Goal: Transaction & Acquisition: Purchase product/service

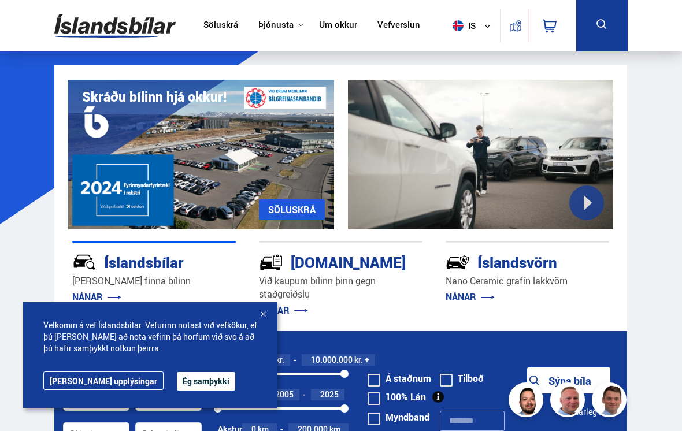
click at [179, 379] on button "Ég samþykki" at bounding box center [206, 381] width 58 height 19
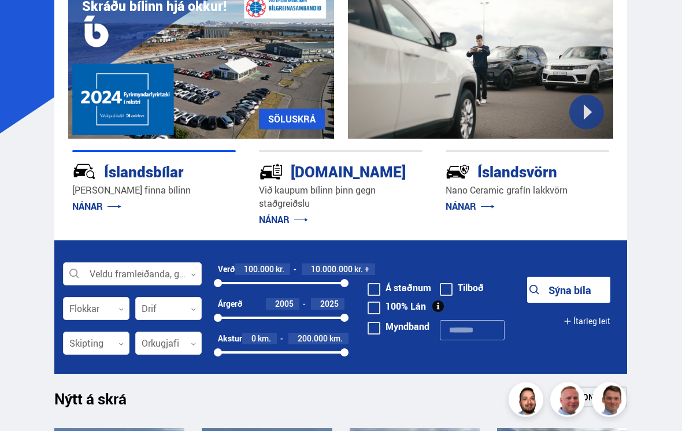
click at [176, 275] on div at bounding box center [132, 275] width 139 height 23
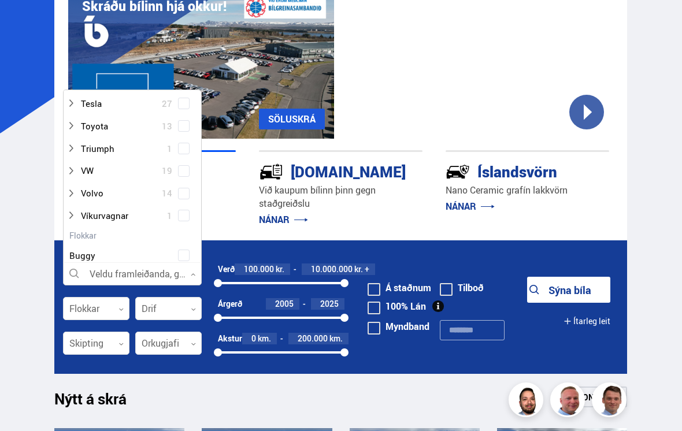
scroll to position [821, 0]
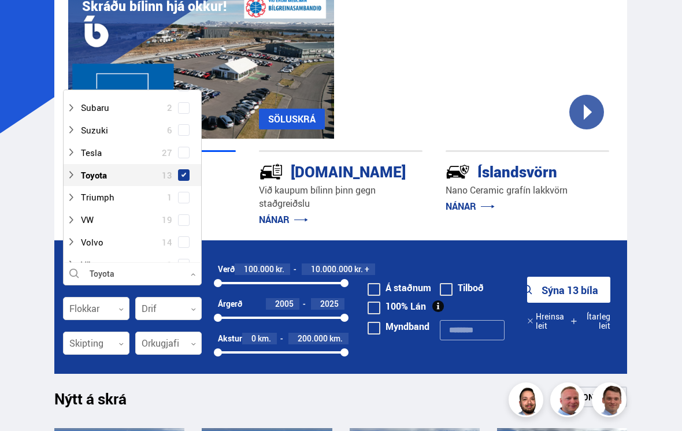
click at [117, 341] on div at bounding box center [96, 344] width 67 height 23
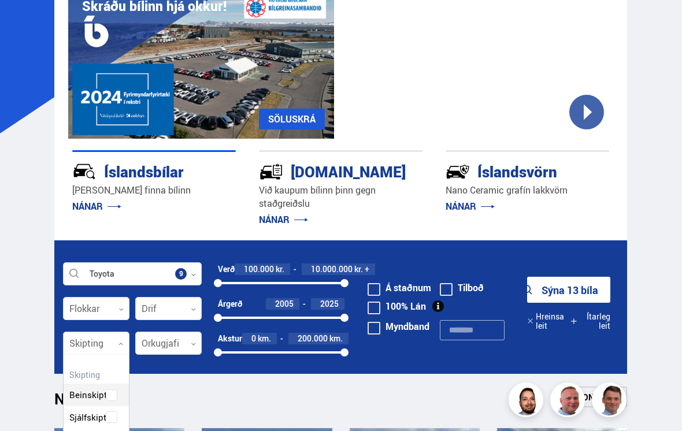
scroll to position [106, 65]
click at [111, 415] on div "Beinskipting Sjálfskipting Óskilgreint" at bounding box center [96, 409] width 65 height 84
click at [115, 308] on div at bounding box center [96, 309] width 67 height 23
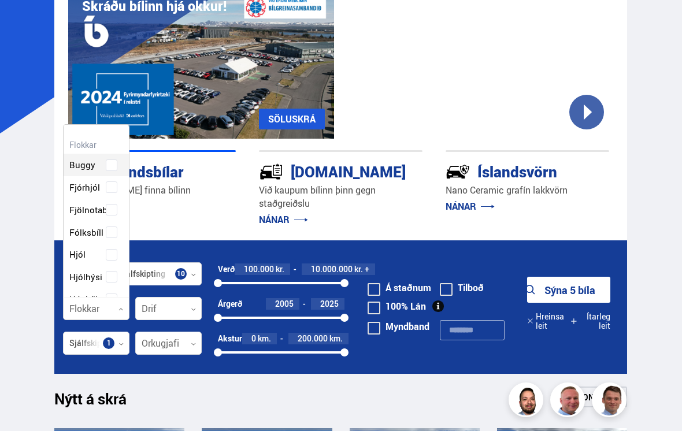
scroll to position [172, 65]
click at [224, 226] on div "Íslandsbílar Selja eða finna bílinn NÁNAR Kaupumbila.is Við kaupum bílinn þinn …" at bounding box center [340, 190] width 573 height 102
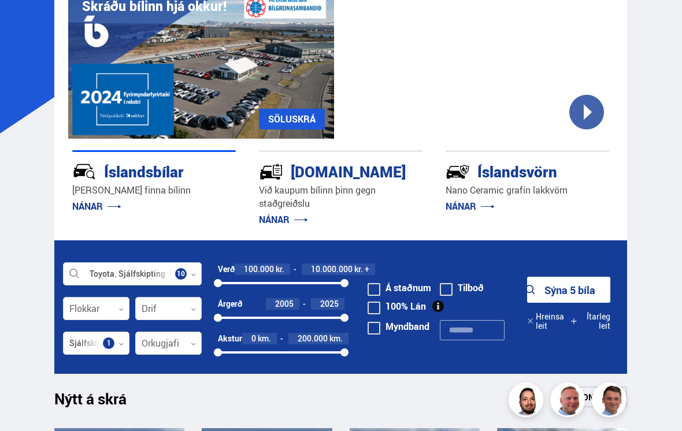
click at [182, 313] on div at bounding box center [168, 309] width 67 height 23
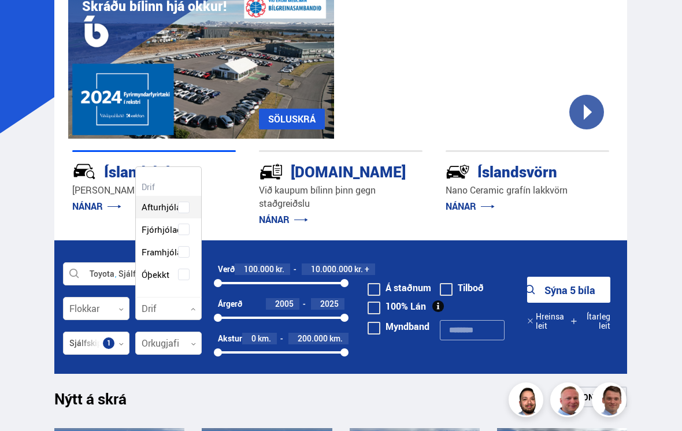
scroll to position [128, 65]
click at [246, 209] on div "Íslandsbílar Selja eða finna bílinn NÁNAR Kaupumbila.is Við kaupum bílinn þinn …" at bounding box center [340, 190] width 573 height 102
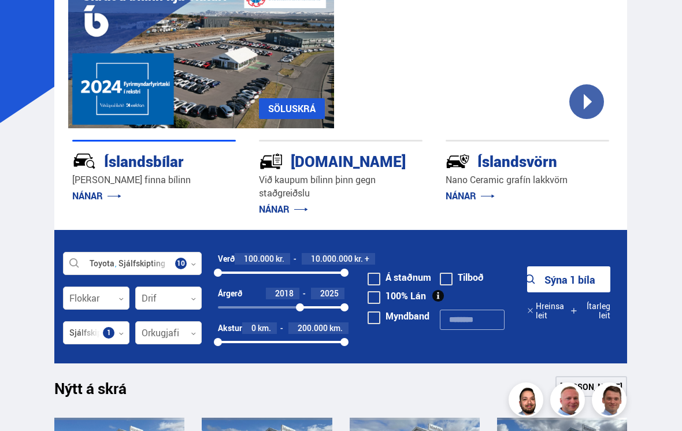
scroll to position [101, 0]
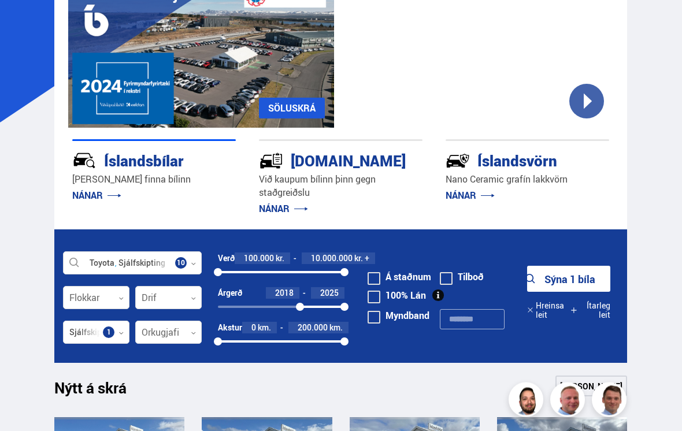
click at [585, 282] on button "Sýna 1 bíla" at bounding box center [568, 280] width 83 height 26
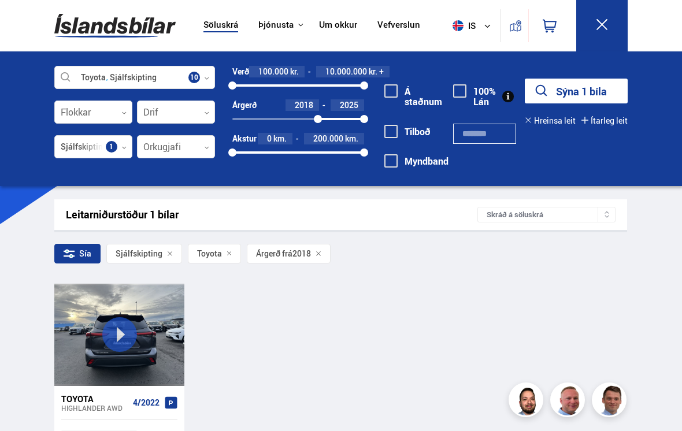
click at [116, 400] on div "Toyota" at bounding box center [94, 399] width 67 height 10
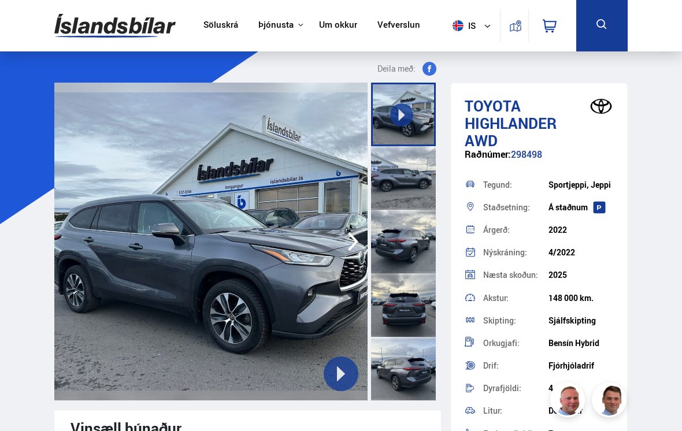
click at [98, 27] on img at bounding box center [114, 26] width 121 height 38
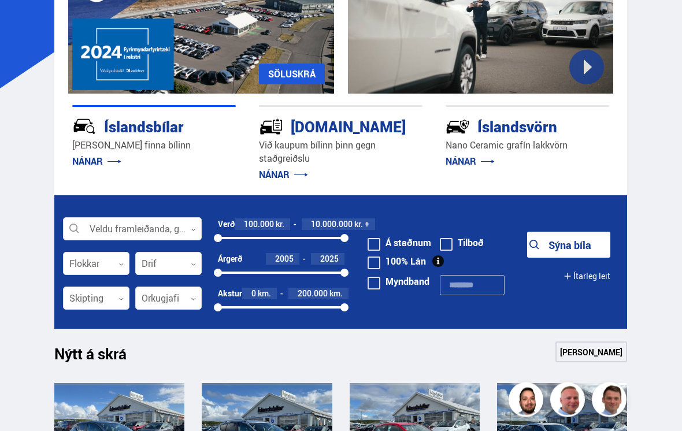
click at [167, 233] on div at bounding box center [132, 230] width 139 height 23
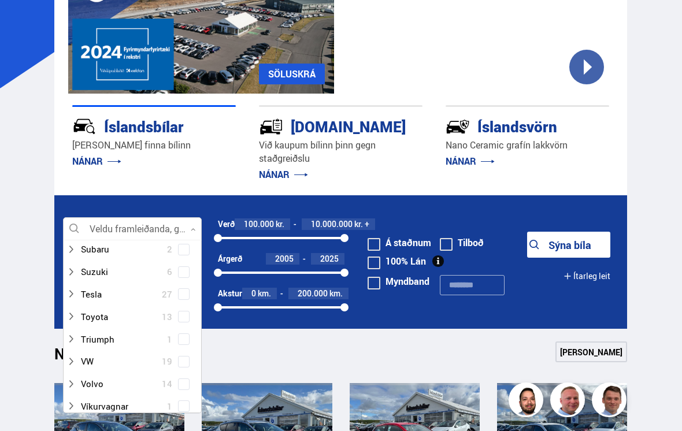
scroll to position [806, 0]
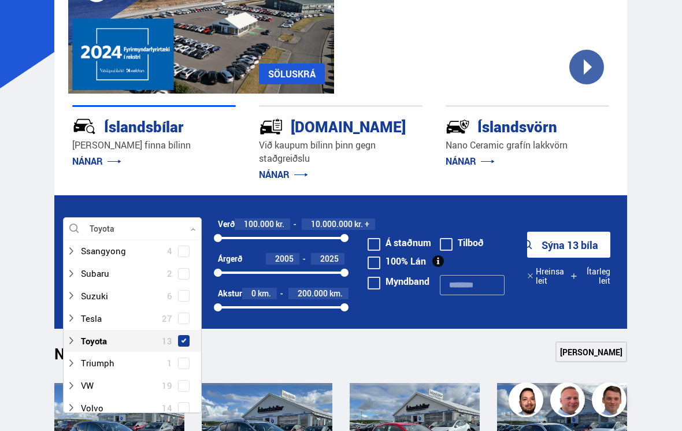
click at [627, 173] on div "Íslandsbílar Selja eða finna bílinn NÁNAR Kaupumbila.is Við kaupum bílinn þinn …" at bounding box center [340, 145] width 573 height 102
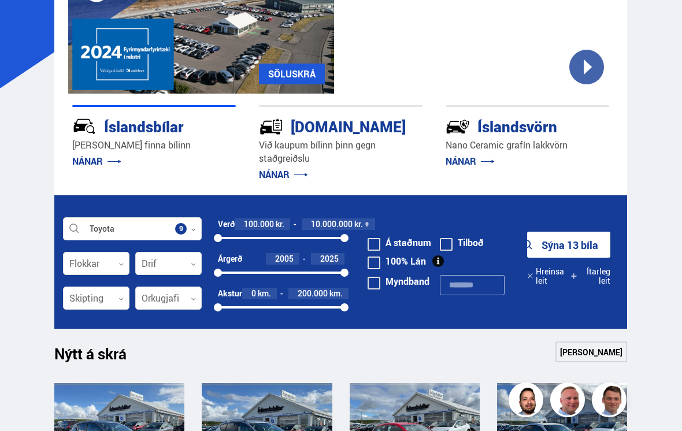
click at [571, 245] on button "Sýna 13 bíla" at bounding box center [568, 245] width 83 height 26
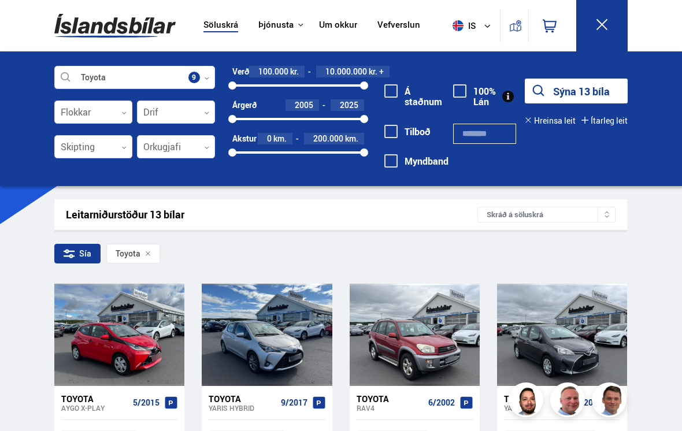
click at [253, 395] on div "Toyota" at bounding box center [242, 399] width 67 height 10
click at [84, 211] on div "Leitarniðurstöður 13 bílar" at bounding box center [272, 215] width 412 height 12
click at [102, 35] on img at bounding box center [114, 26] width 121 height 38
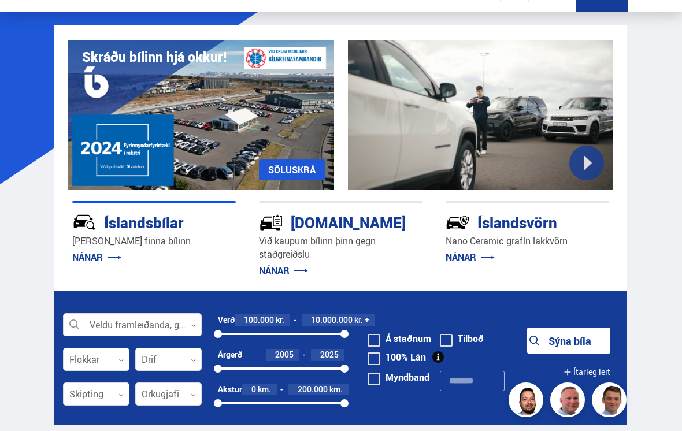
scroll to position [39, 0]
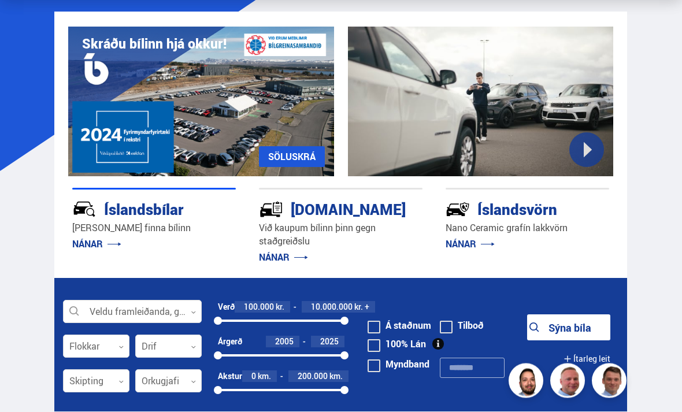
scroll to position [53, 0]
click at [121, 313] on div at bounding box center [132, 312] width 139 height 23
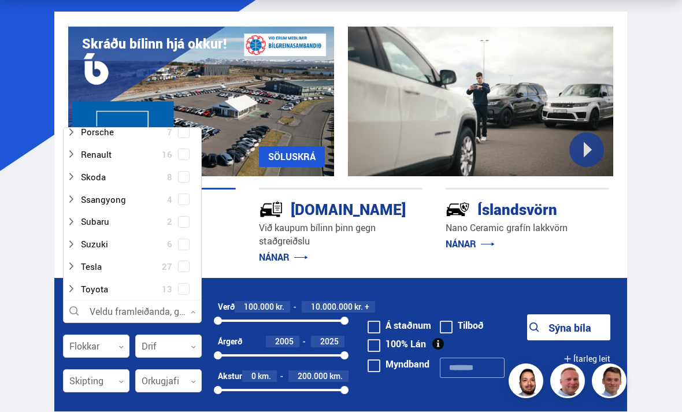
scroll to position [741, 0]
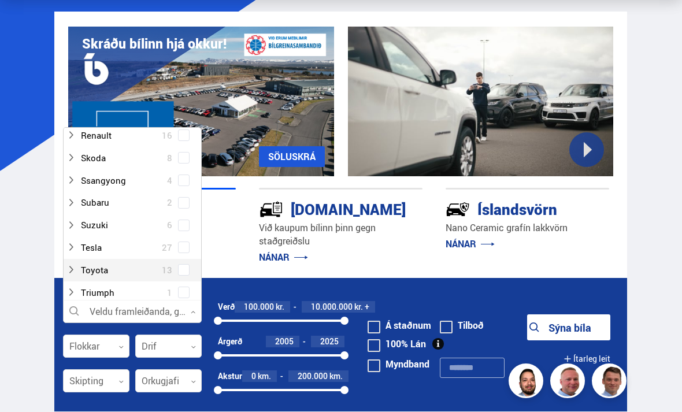
click at [131, 262] on div at bounding box center [121, 270] width 109 height 17
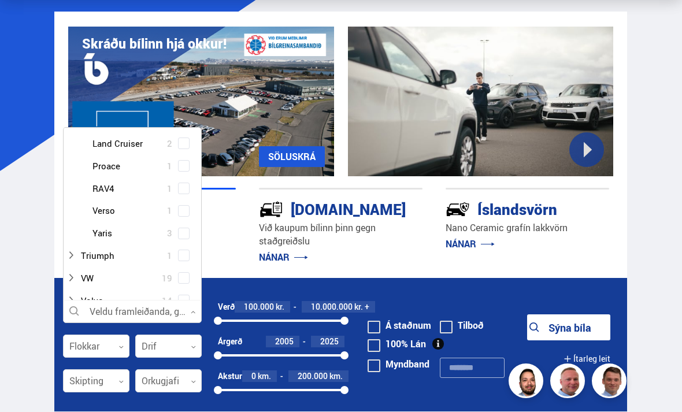
scroll to position [959, 0]
click at [573, 321] on button "Sýna bíla" at bounding box center [568, 328] width 83 height 26
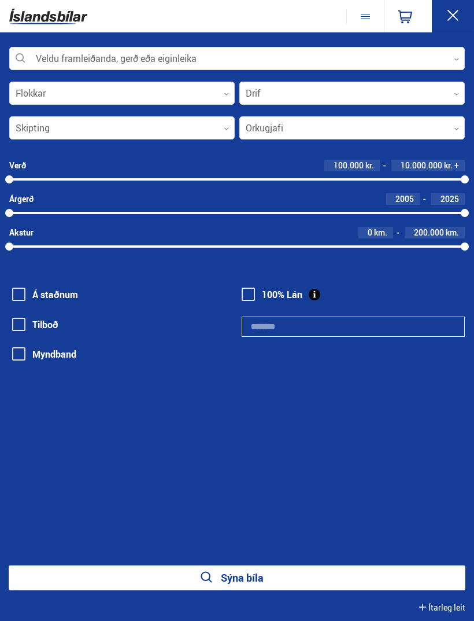
click at [318, 62] on div at bounding box center [237, 58] width 456 height 23
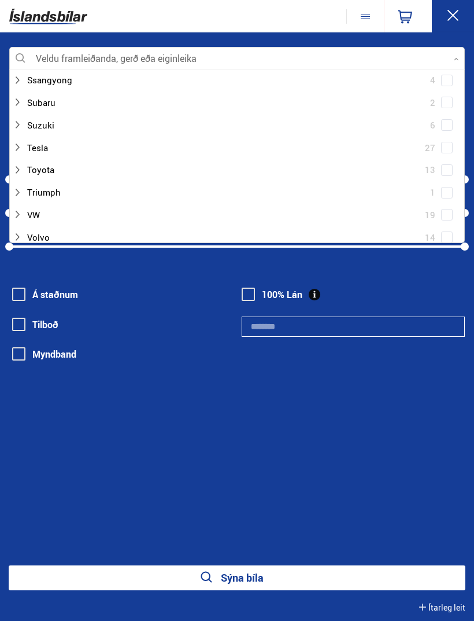
scroll to position [778, 0]
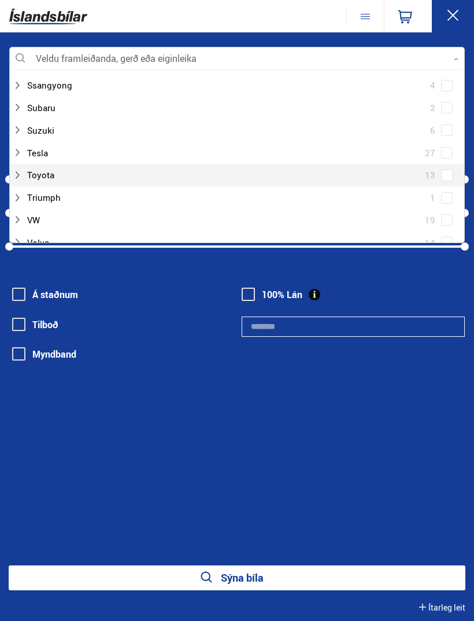
click at [51, 167] on div at bounding box center [226, 175] width 426 height 17
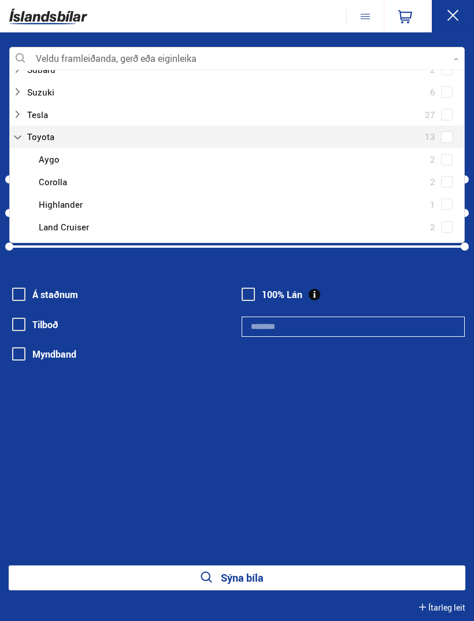
scroll to position [814, 0]
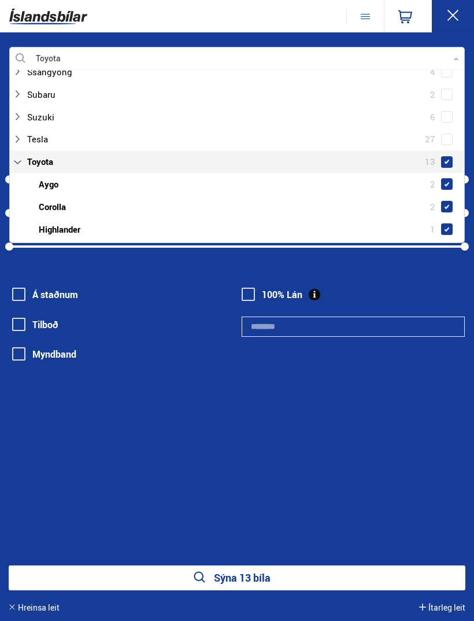
click at [355, 412] on div "Toyota Veldu framleiðanda, gerð eða eiginleika 9 Hreinsa valið Audi 15 BMW 20 C…" at bounding box center [237, 249] width 474 height 404
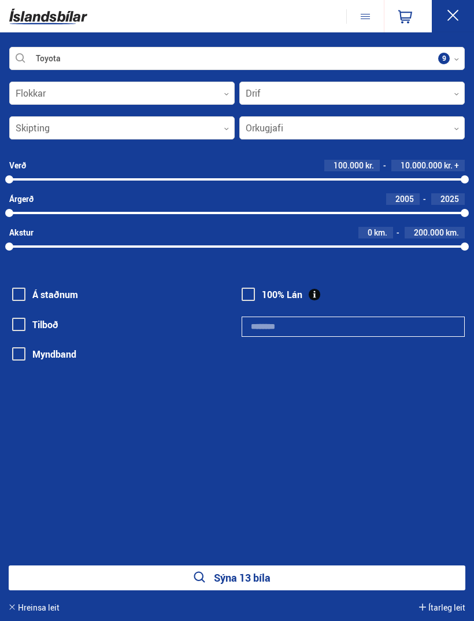
click at [324, 412] on button "Sýna 13 bíla" at bounding box center [237, 577] width 457 height 25
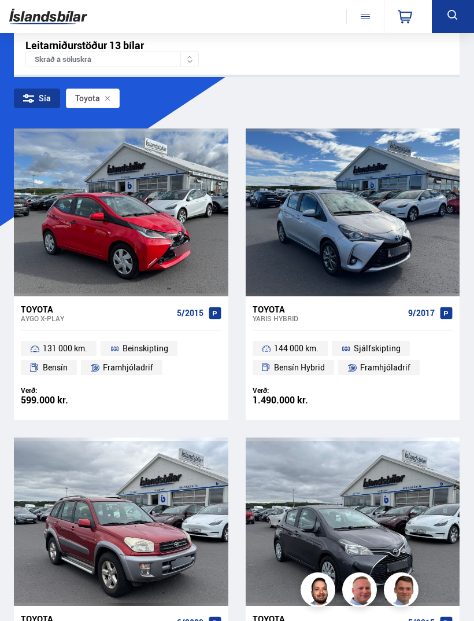
click at [34, 19] on img at bounding box center [48, 16] width 78 height 25
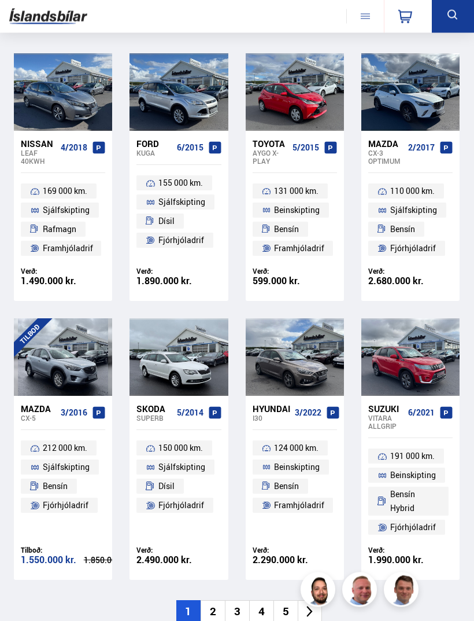
scroll to position [777, 0]
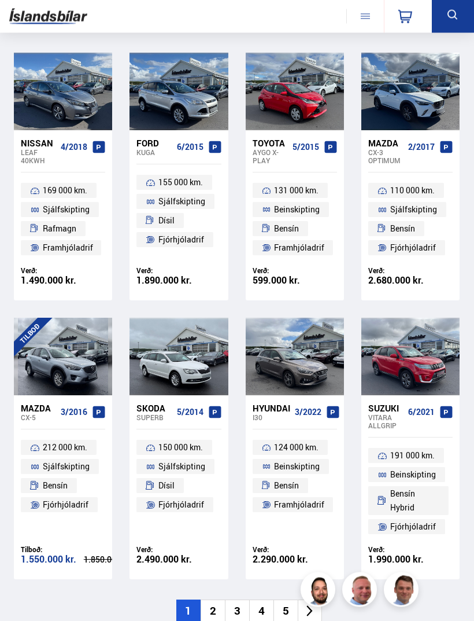
click at [217, 412] on li "2" at bounding box center [213, 611] width 24 height 23
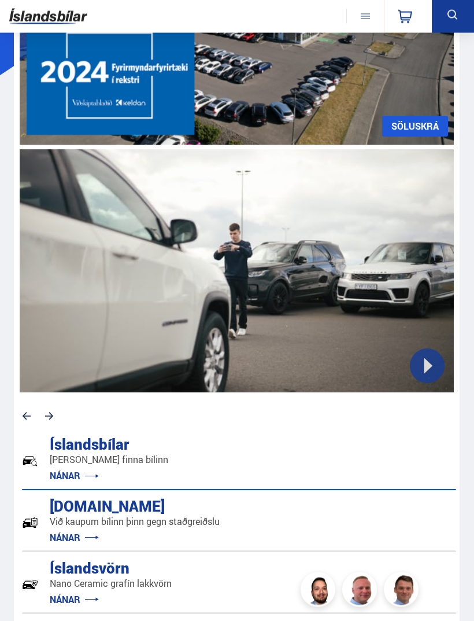
scroll to position [0, 0]
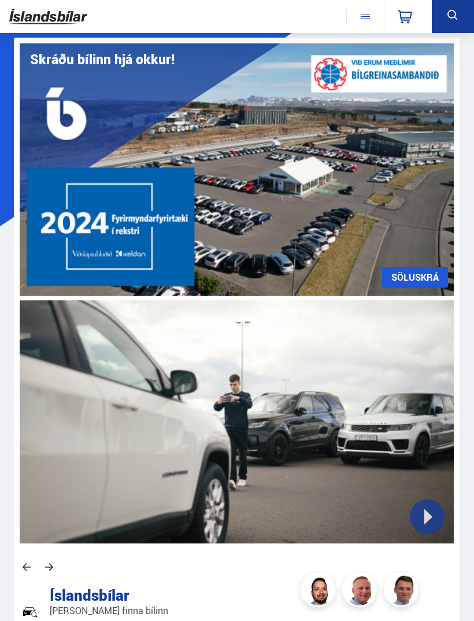
click at [38, 412] on div "Nano Ceramic vörn NÁNAR UM ÍSLANDSVÖRN Skráðu bílinn hjá okkur! SÖLUSKRÁ Við ka…" at bounding box center [237, 407] width 446 height 739
click at [24, 412] on icon "Previous slide" at bounding box center [27, 567] width 9 height 8
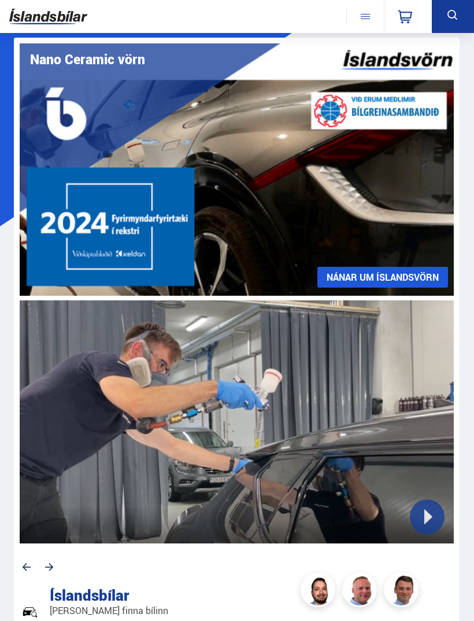
click at [23, 412] on icon "Previous slide" at bounding box center [27, 566] width 8 height 25
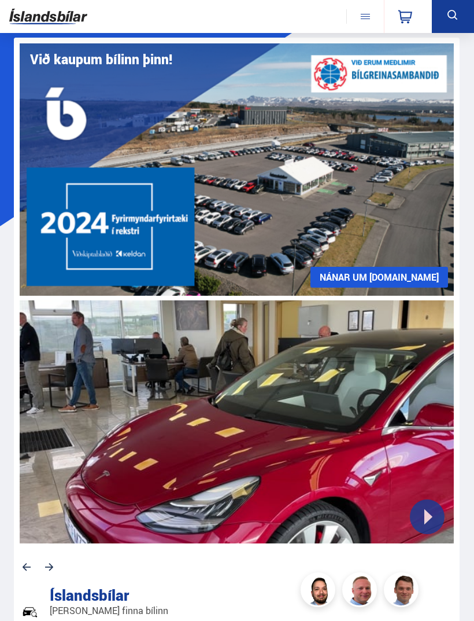
click at [25, 412] on icon "Previous slide" at bounding box center [27, 566] width 8 height 25
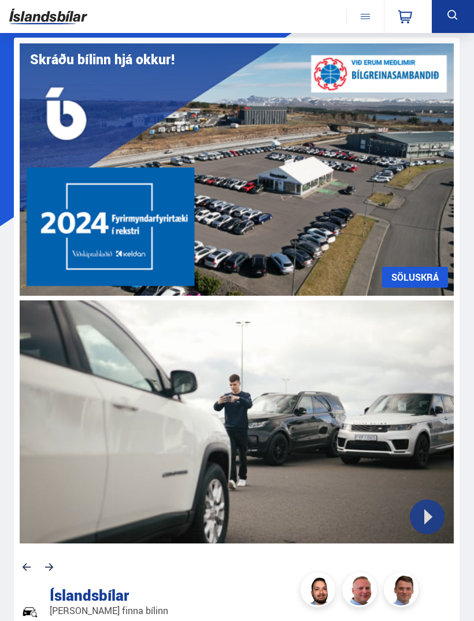
click at [23, 412] on icon "Previous slide" at bounding box center [27, 567] width 9 height 8
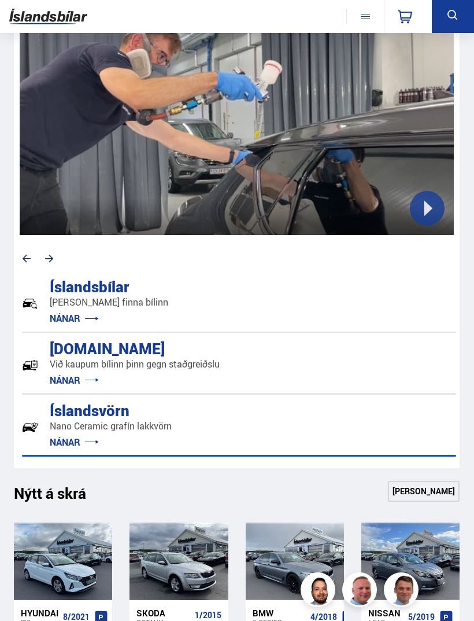
scroll to position [315, 0]
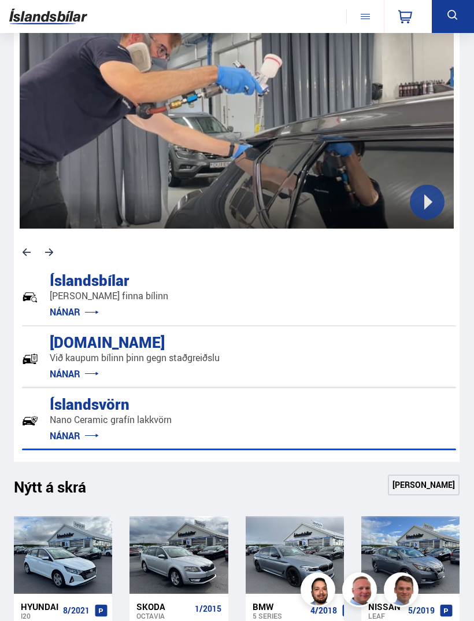
click at [86, 317] on link "NÁNAR" at bounding box center [74, 311] width 49 height 13
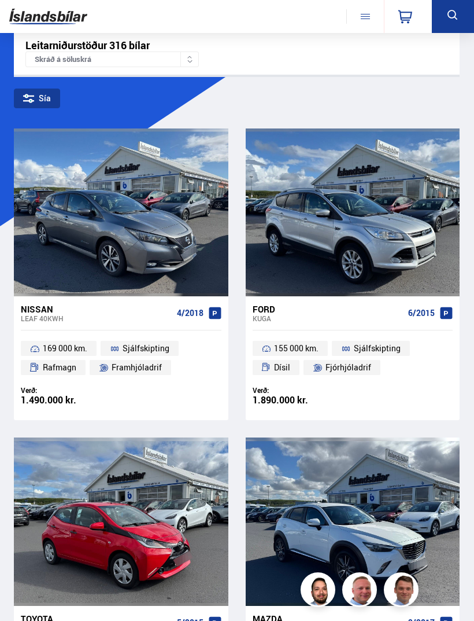
click at [47, 17] on img at bounding box center [48, 16] width 78 height 25
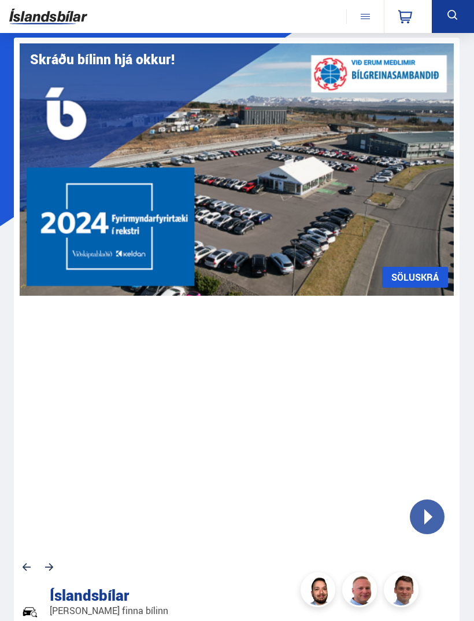
click at [365, 12] on button at bounding box center [365, 16] width 38 height 14
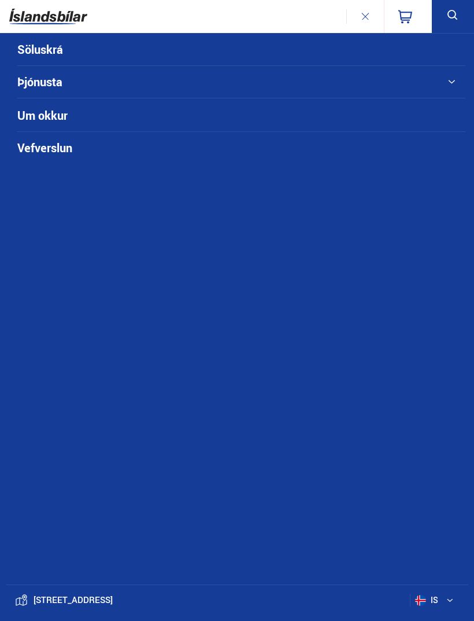
click at [359, 14] on button at bounding box center [365, 16] width 38 height 14
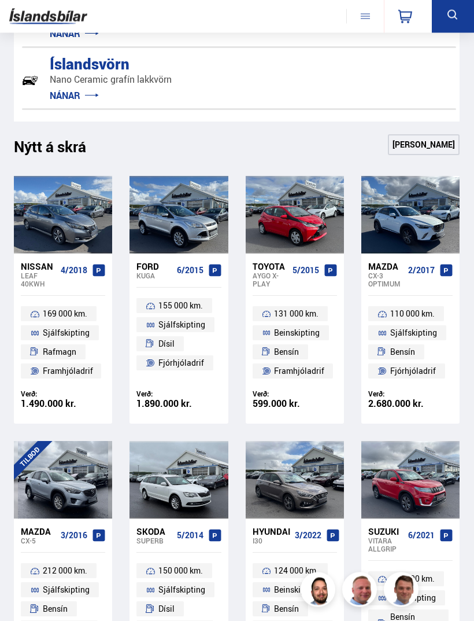
scroll to position [670, 0]
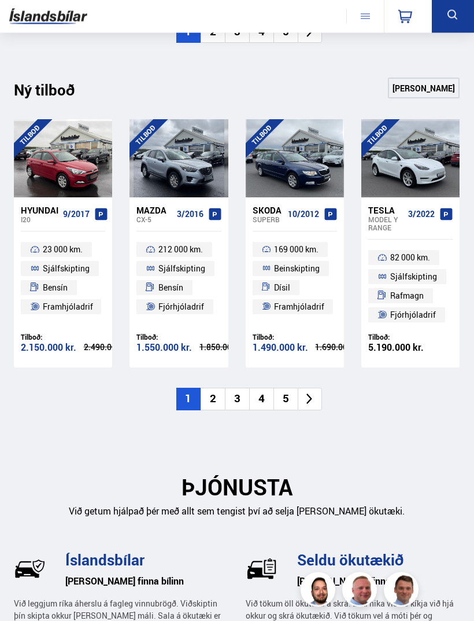
click at [218, 397] on li "2" at bounding box center [213, 399] width 24 height 23
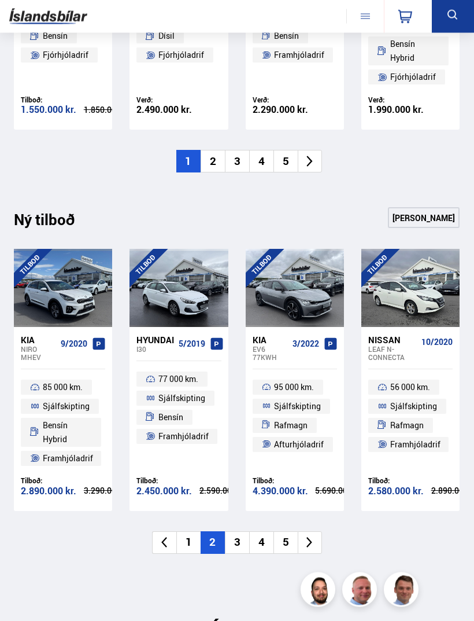
scroll to position [1227, 0]
click at [243, 531] on li "3" at bounding box center [237, 542] width 24 height 23
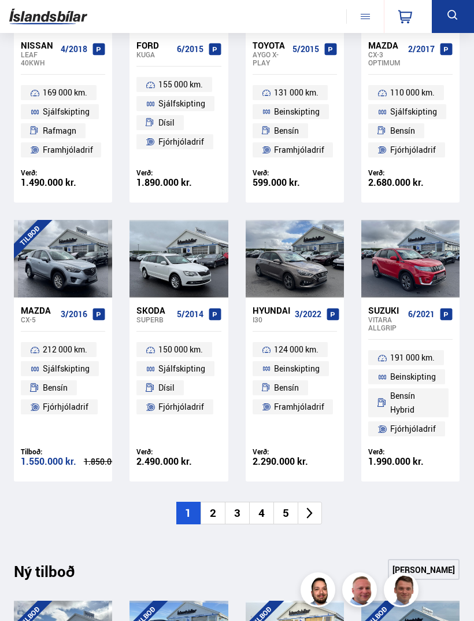
scroll to position [878, 0]
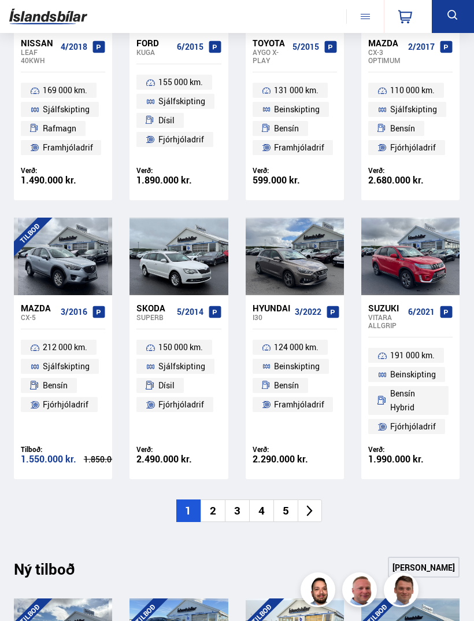
click at [215, 507] on li "2" at bounding box center [213, 510] width 24 height 23
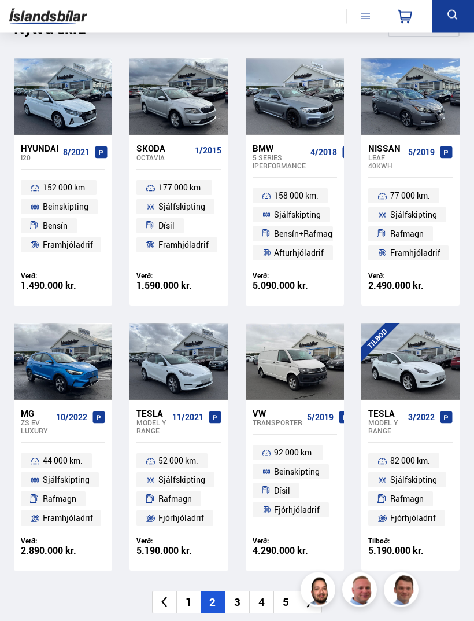
scroll to position [774, 0]
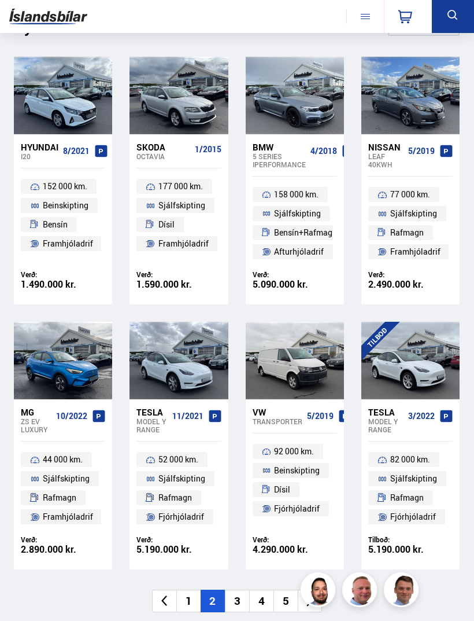
click at [243, 593] on li "3" at bounding box center [237, 600] width 24 height 23
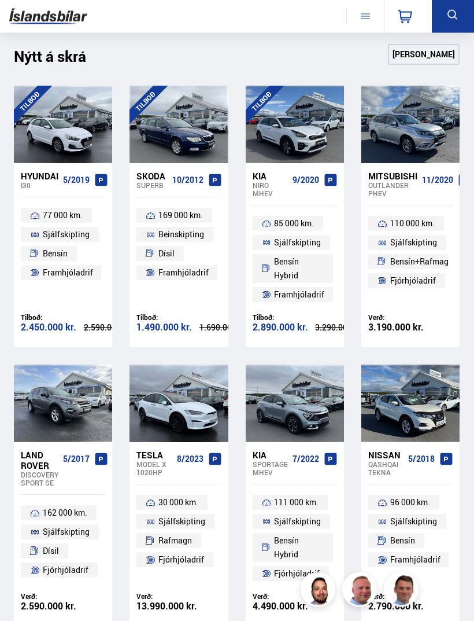
scroll to position [745, 0]
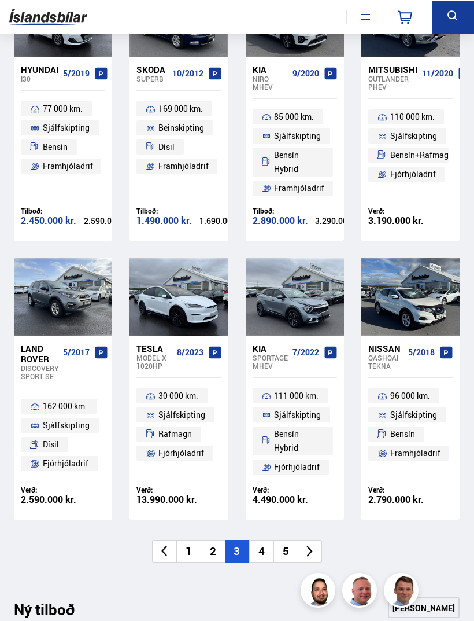
click at [269, 546] on li "4" at bounding box center [261, 550] width 24 height 23
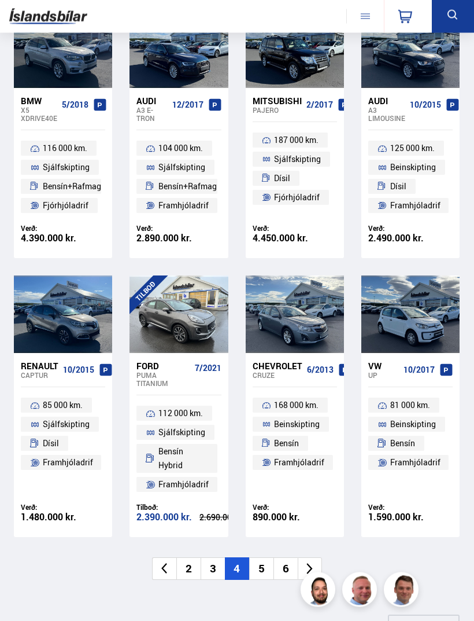
scroll to position [822, 0]
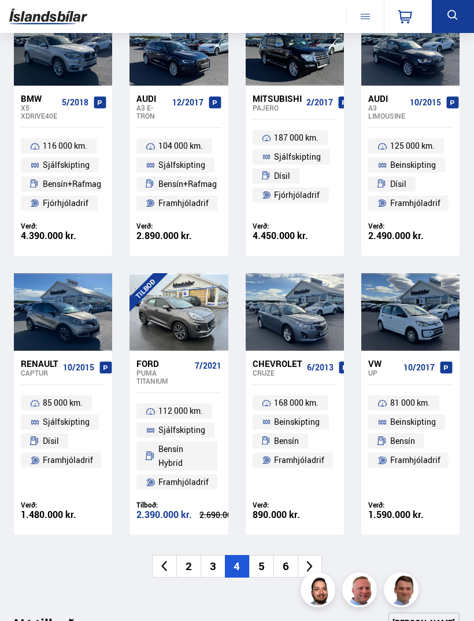
click at [269, 555] on li "5" at bounding box center [261, 566] width 24 height 23
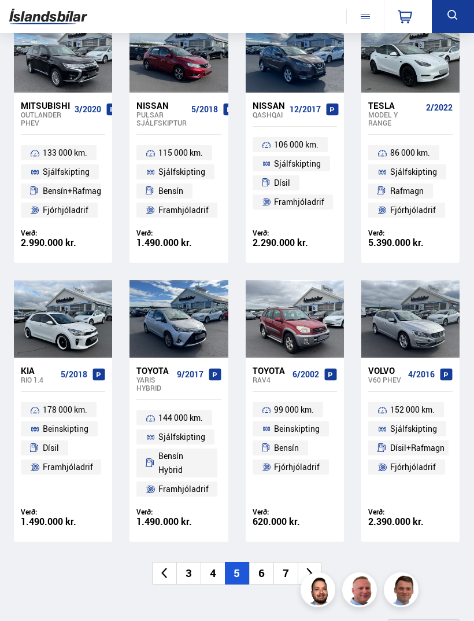
scroll to position [817, 0]
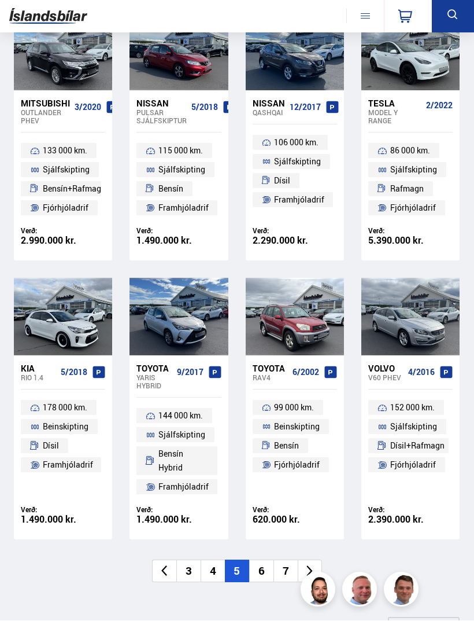
click at [266, 568] on li "6" at bounding box center [261, 571] width 24 height 23
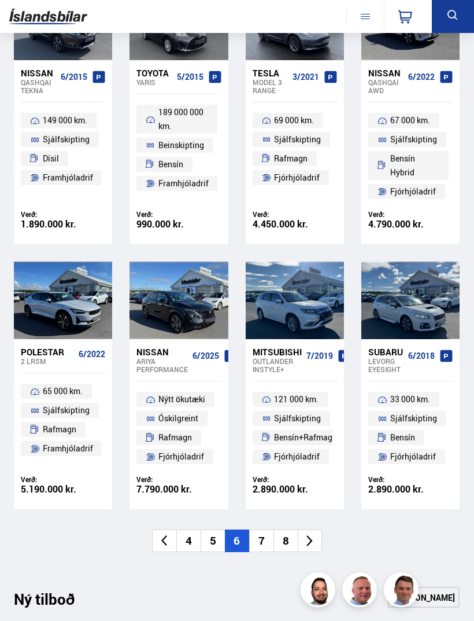
scroll to position [851, 0]
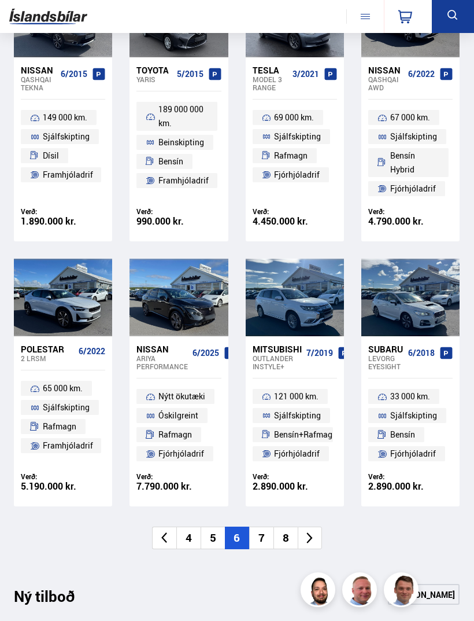
click at [264, 534] on li "7" at bounding box center [261, 537] width 24 height 23
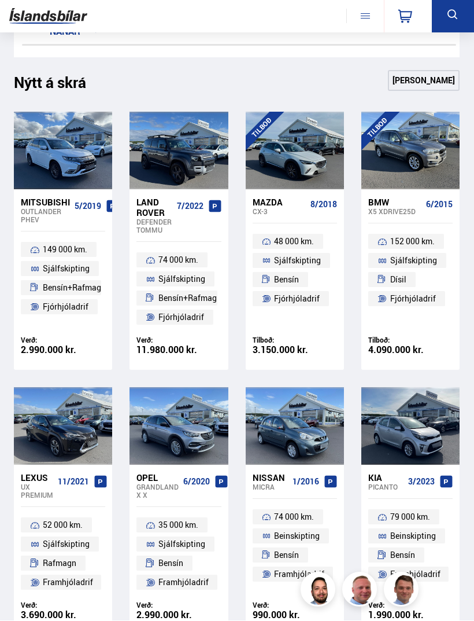
scroll to position [719, 0]
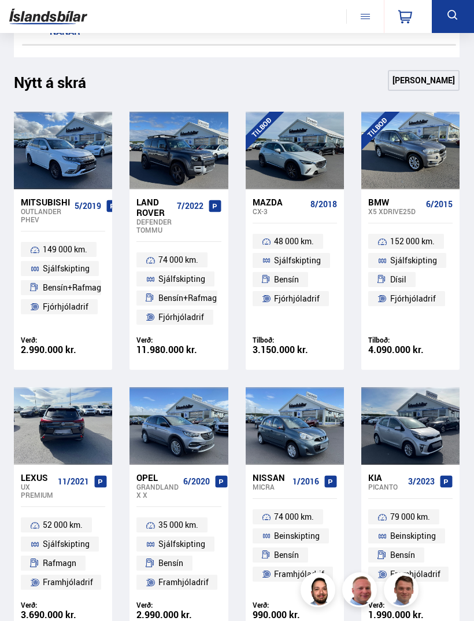
click at [71, 477] on span "11/2021" at bounding box center [73, 481] width 31 height 9
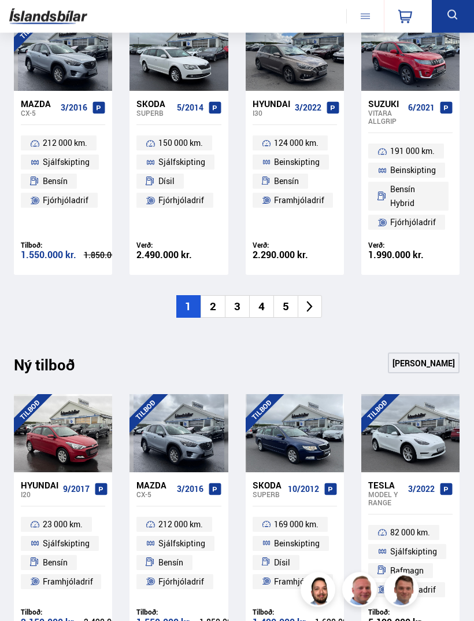
scroll to position [1080, 0]
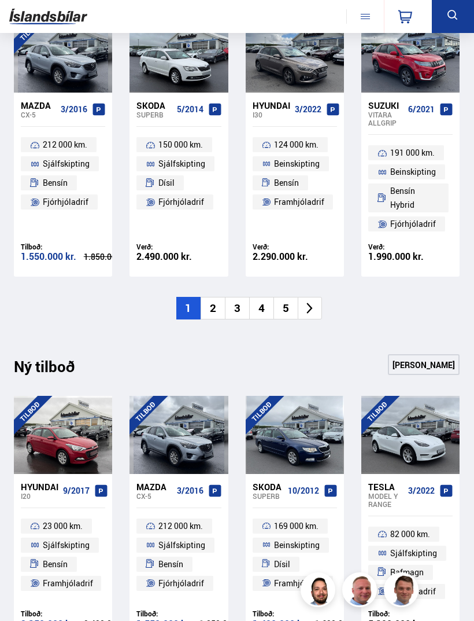
click at [285, 304] on li "5" at bounding box center [286, 308] width 24 height 23
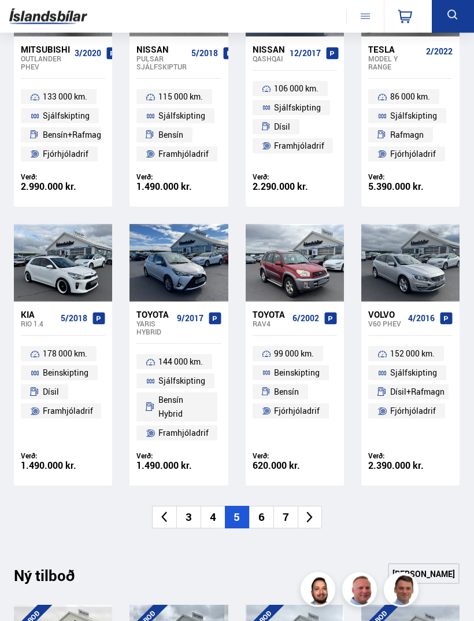
scroll to position [872, 0]
click at [262, 512] on li "6" at bounding box center [261, 516] width 24 height 23
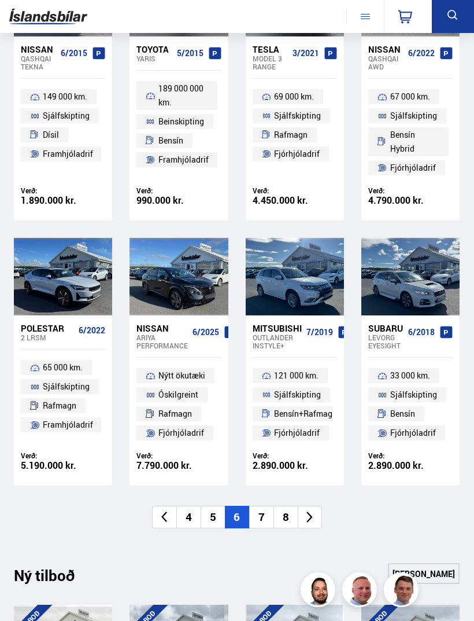
click at [259, 516] on li "7" at bounding box center [261, 516] width 24 height 23
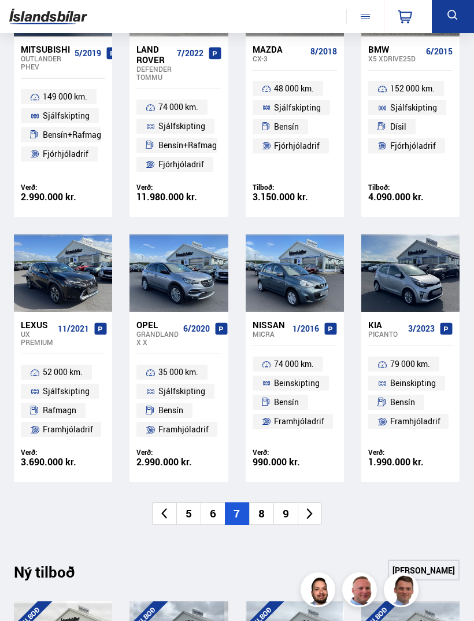
click at [267, 505] on li "8" at bounding box center [261, 513] width 24 height 23
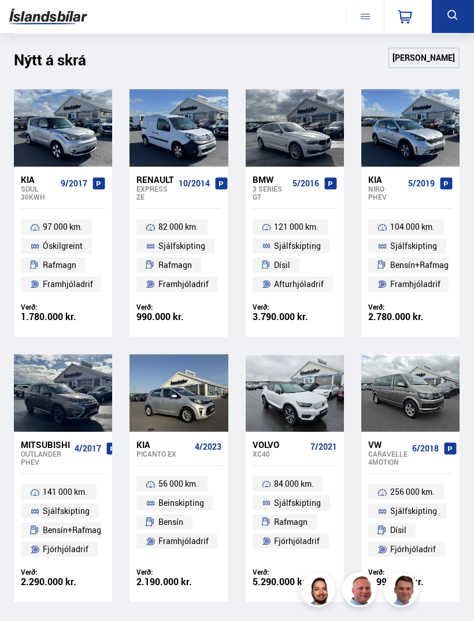
scroll to position [741, 0]
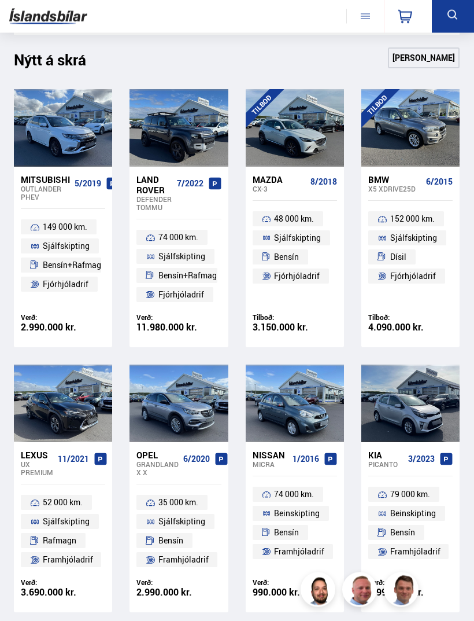
scroll to position [741, 0]
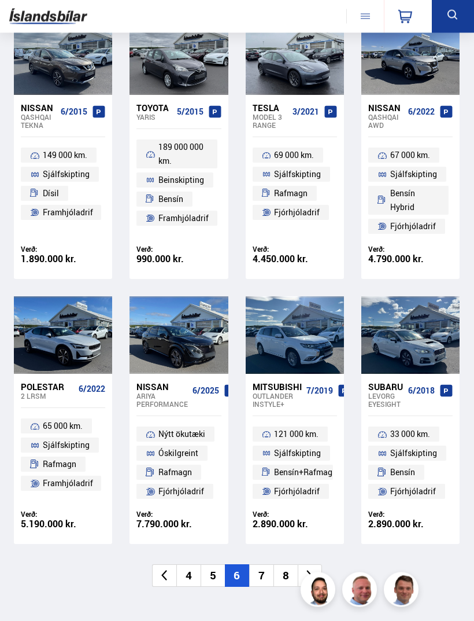
scroll to position [813, 0]
click at [217, 566] on li "5" at bounding box center [213, 575] width 24 height 23
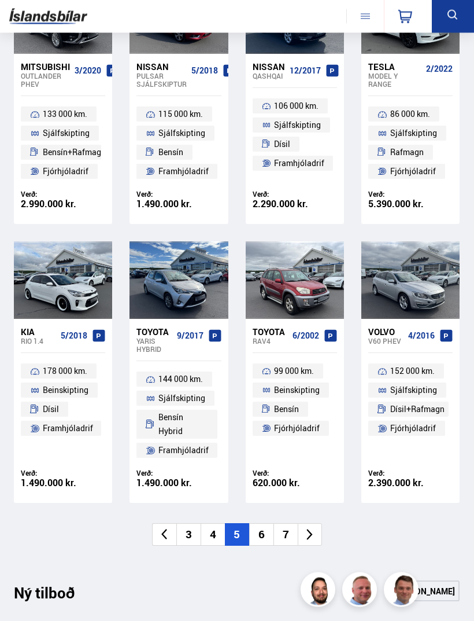
scroll to position [859, 0]
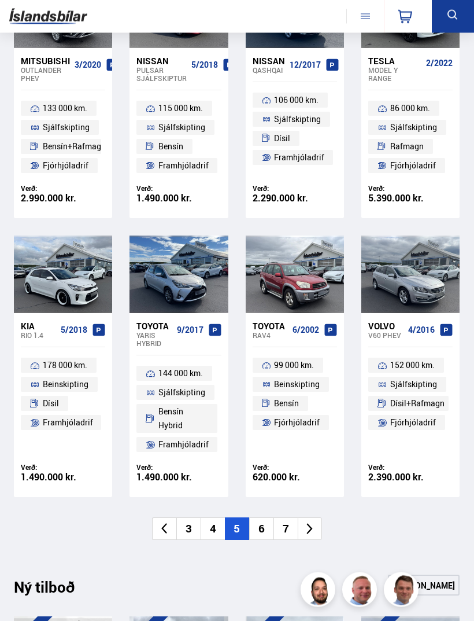
click at [285, 520] on li "7" at bounding box center [286, 529] width 24 height 23
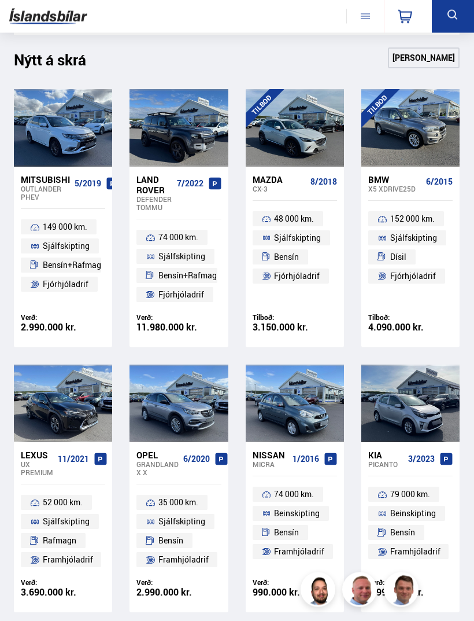
scroll to position [714, 0]
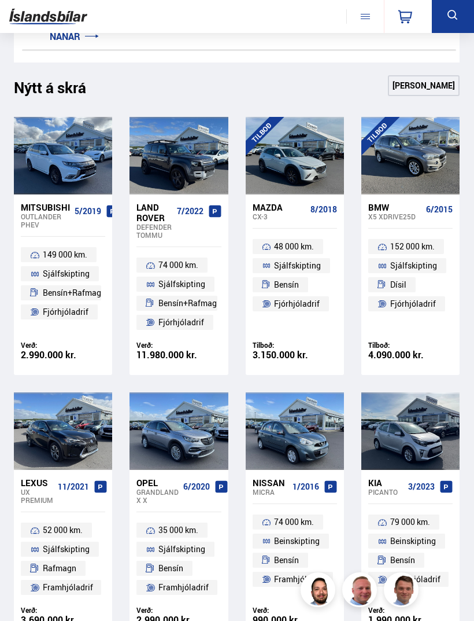
click at [305, 202] on div "Mazda" at bounding box center [279, 207] width 53 height 10
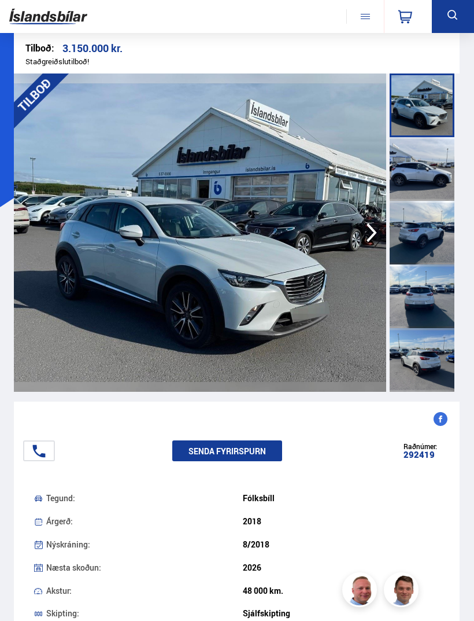
scroll to position [20, 0]
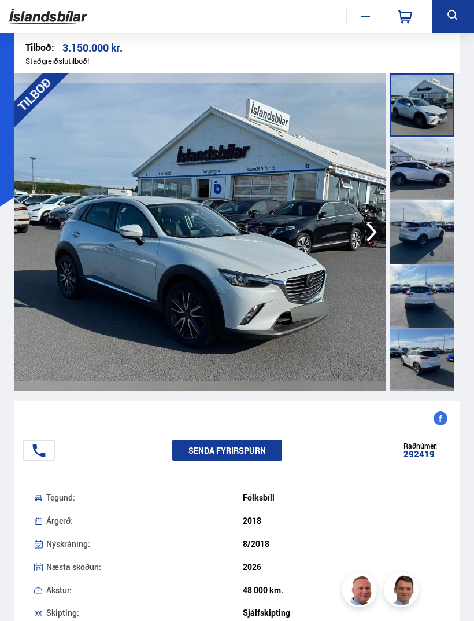
click at [410, 115] on div at bounding box center [422, 105] width 65 height 64
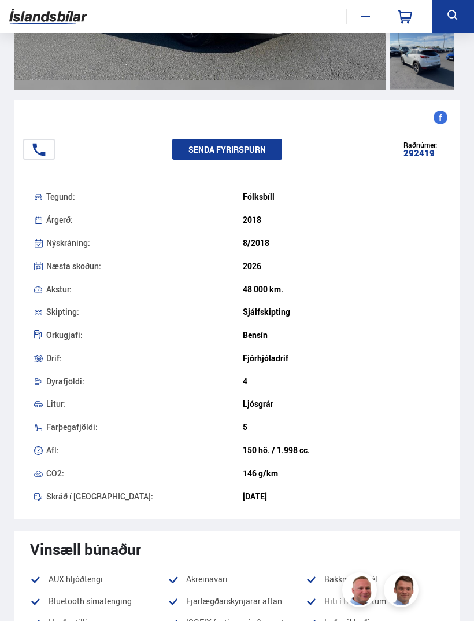
scroll to position [317, 0]
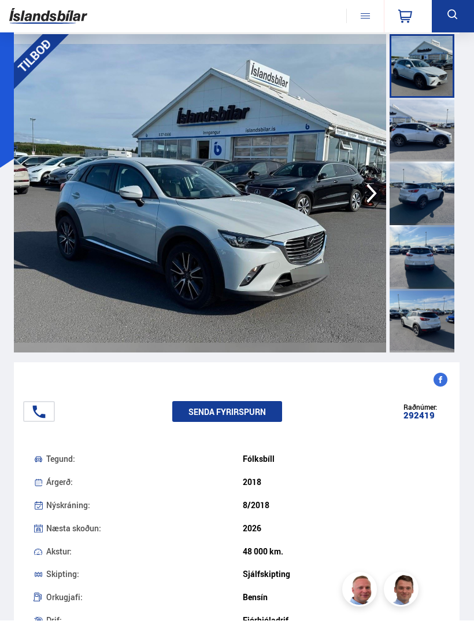
click at [432, 330] on div at bounding box center [422, 321] width 65 height 64
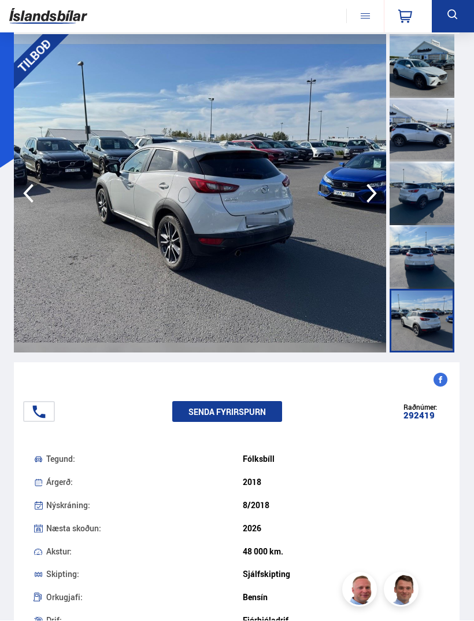
scroll to position [58, 0]
click at [427, 261] on div at bounding box center [422, 257] width 65 height 64
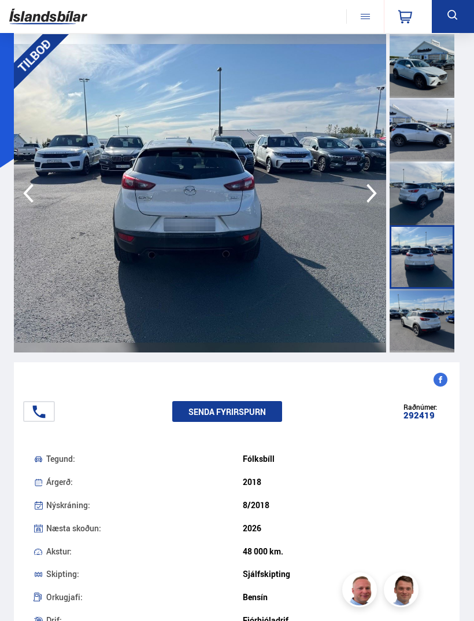
click at [409, 198] on div at bounding box center [422, 193] width 65 height 64
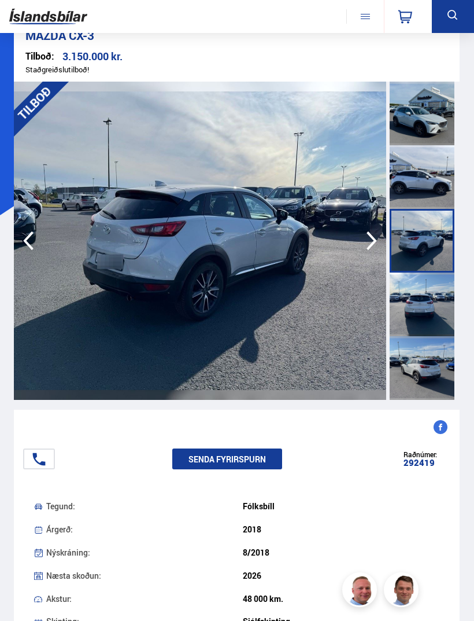
scroll to position [0, 0]
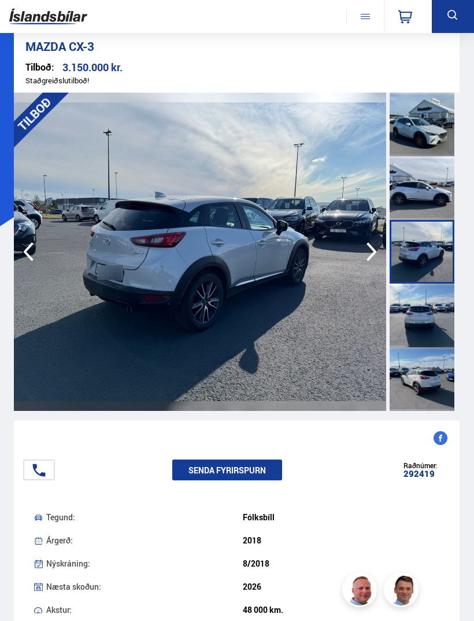
click at [409, 143] on div at bounding box center [422, 125] width 65 height 64
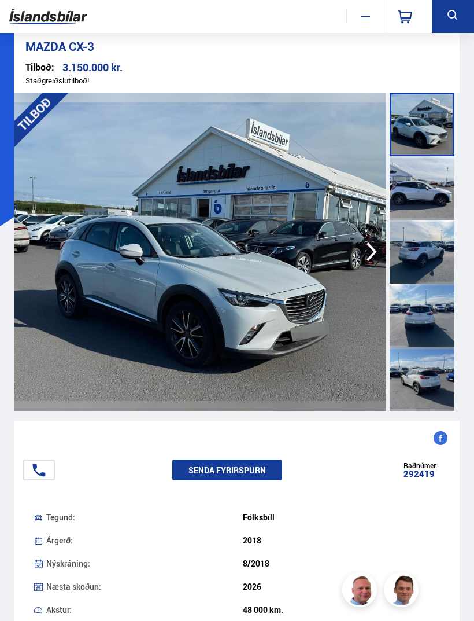
click at [429, 189] on div at bounding box center [422, 188] width 65 height 64
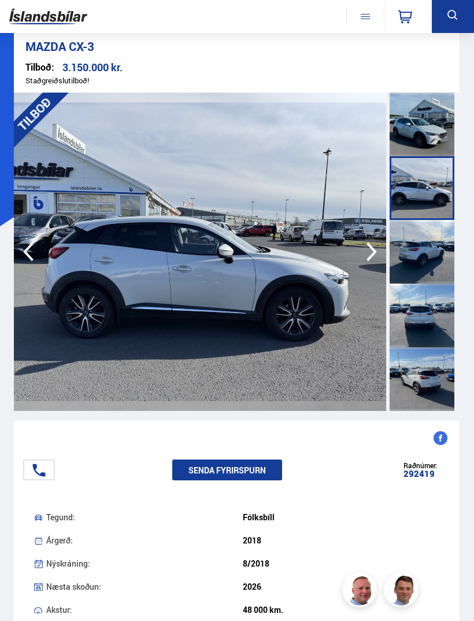
click at [430, 231] on div at bounding box center [422, 252] width 65 height 64
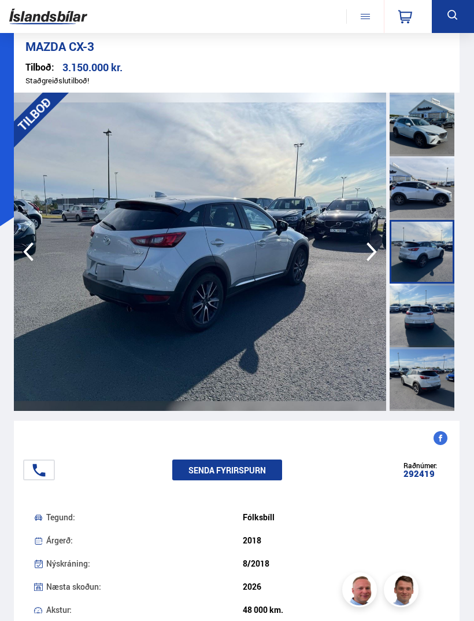
click at [416, 268] on div at bounding box center [422, 252] width 65 height 64
click at [443, 248] on div at bounding box center [422, 252] width 65 height 64
click at [415, 312] on div at bounding box center [422, 315] width 65 height 64
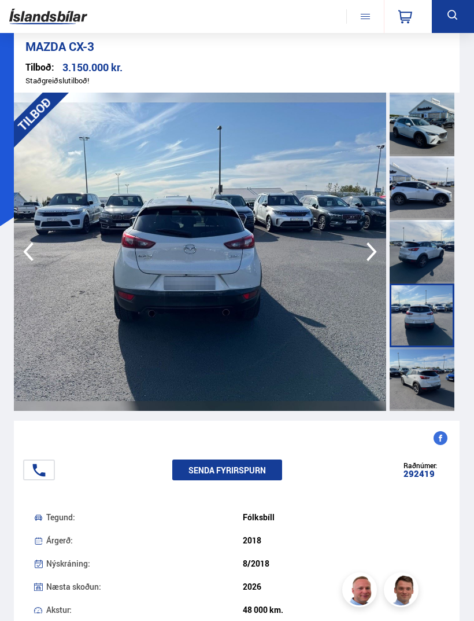
click at [420, 385] on div at bounding box center [422, 379] width 65 height 64
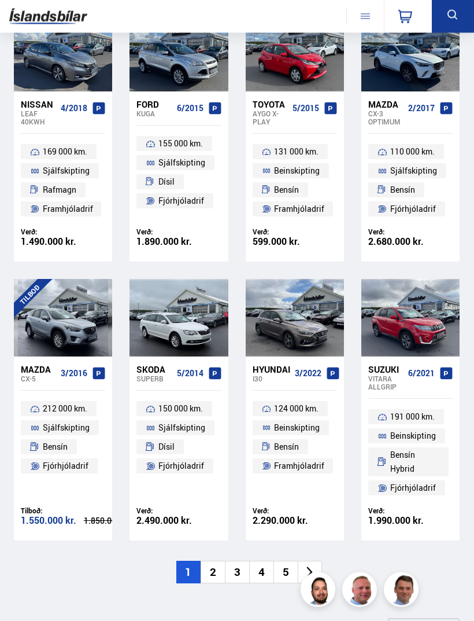
scroll to position [817, 0]
click at [313, 565] on icon at bounding box center [309, 571] width 13 height 13
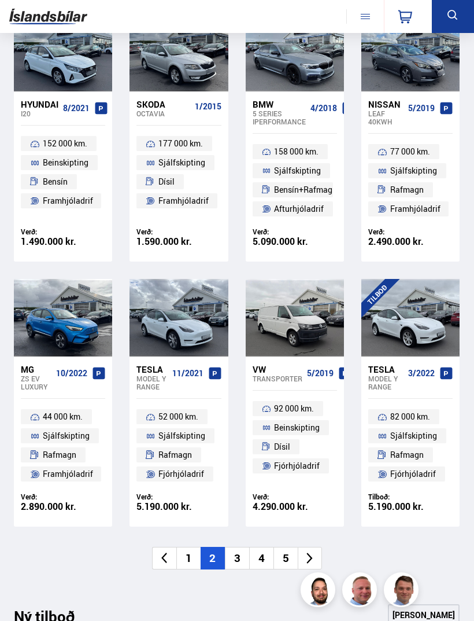
click at [289, 554] on li "5" at bounding box center [286, 558] width 24 height 23
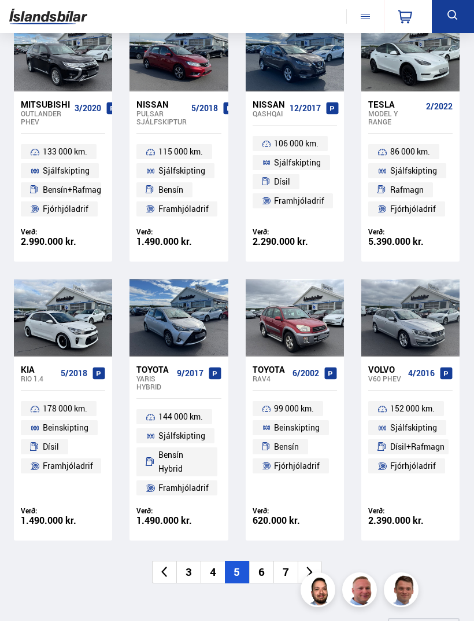
click at [286, 566] on li "7" at bounding box center [286, 571] width 24 height 23
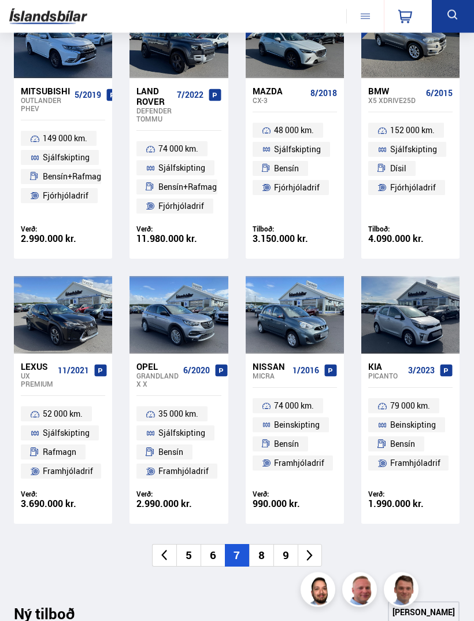
scroll to position [830, 0]
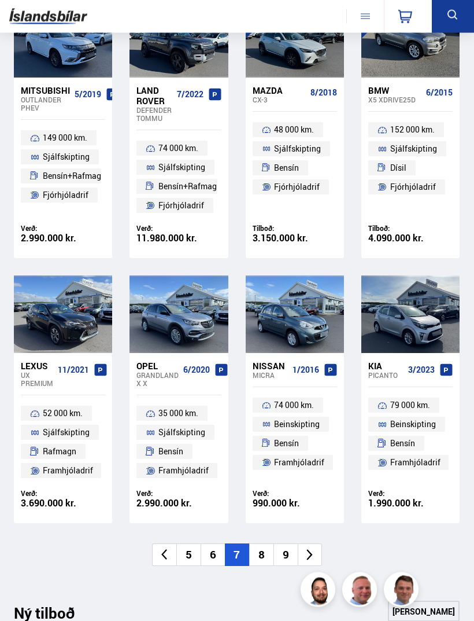
click at [262, 551] on li "8" at bounding box center [261, 555] width 24 height 23
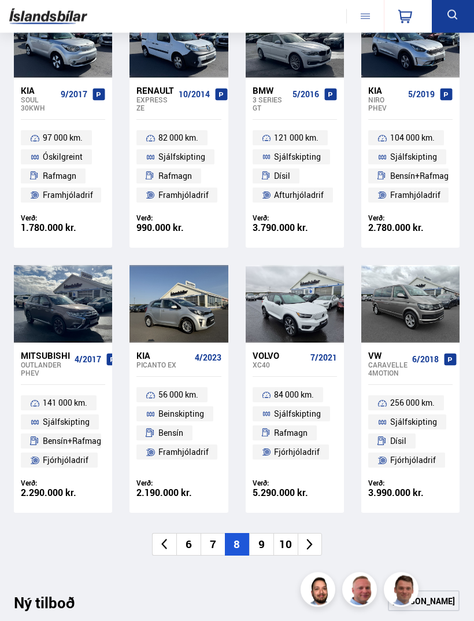
scroll to position [830, 0]
click at [262, 540] on li "9" at bounding box center [261, 544] width 24 height 23
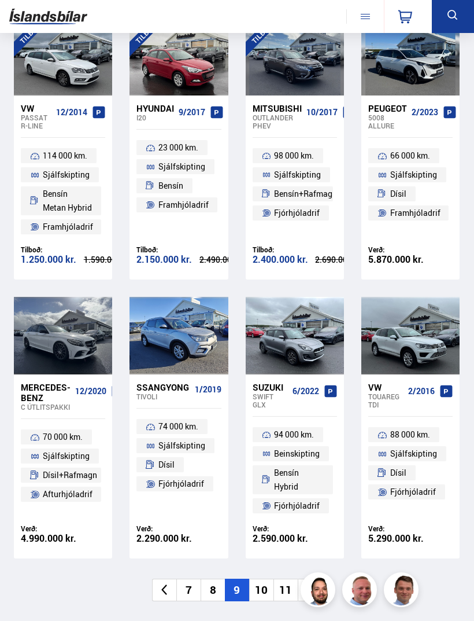
scroll to position [815, 0]
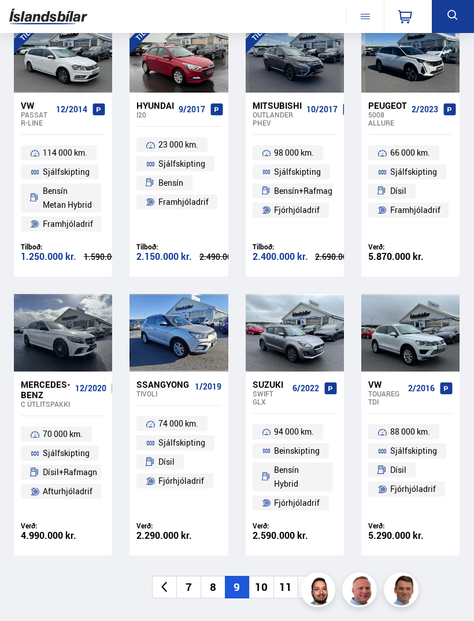
click at [269, 577] on li "10" at bounding box center [261, 586] width 24 height 23
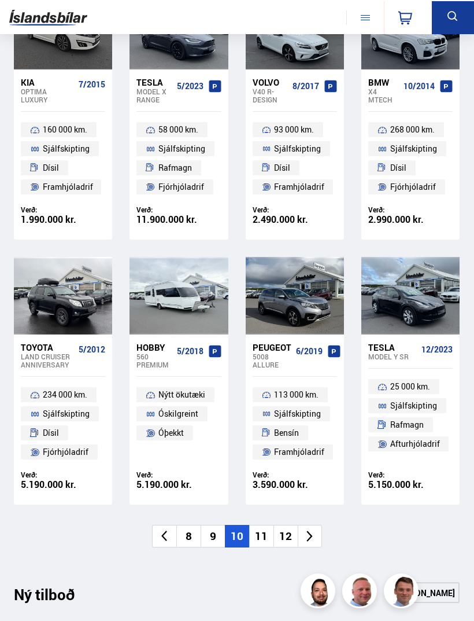
scroll to position [839, 0]
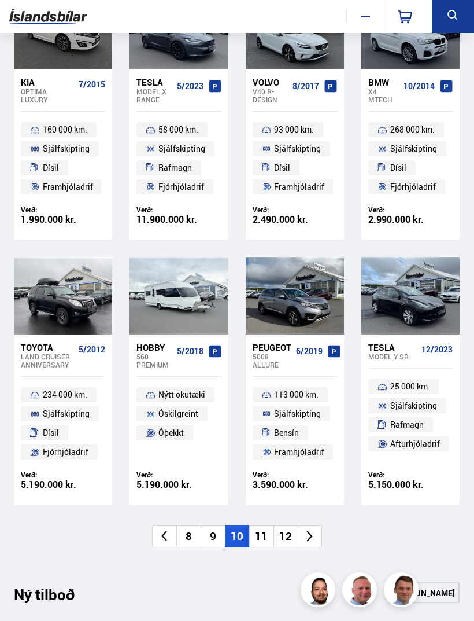
click at [263, 535] on li "11" at bounding box center [261, 536] width 24 height 23
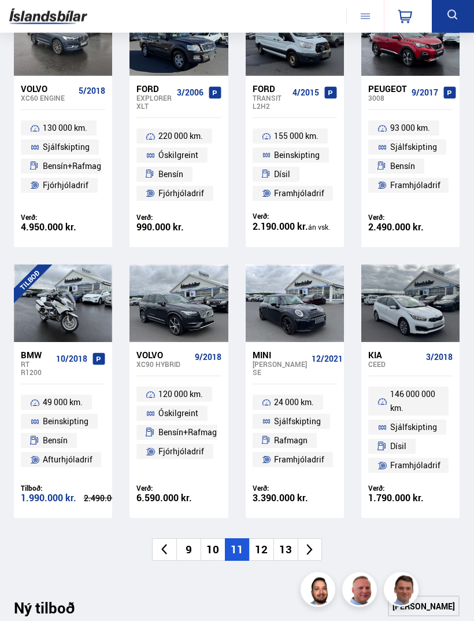
scroll to position [832, 0]
click at [261, 548] on li "12" at bounding box center [261, 549] width 24 height 23
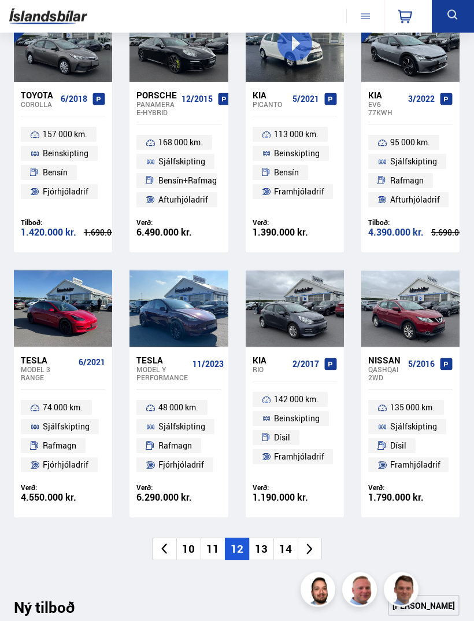
scroll to position [826, 0]
click at [259, 542] on li "13" at bounding box center [261, 548] width 24 height 23
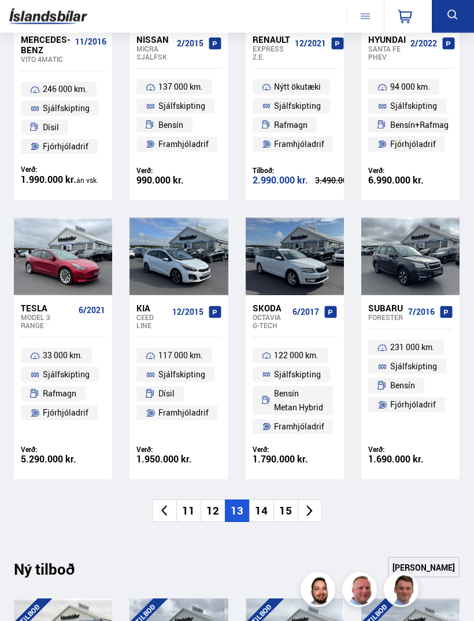
scroll to position [907, 0]
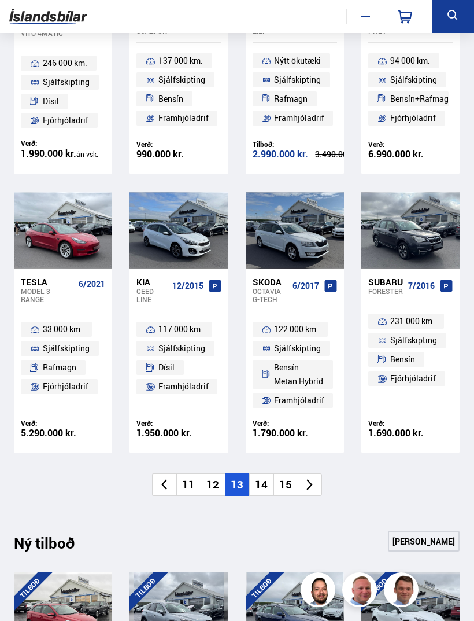
click at [269, 474] on li "14" at bounding box center [261, 484] width 24 height 23
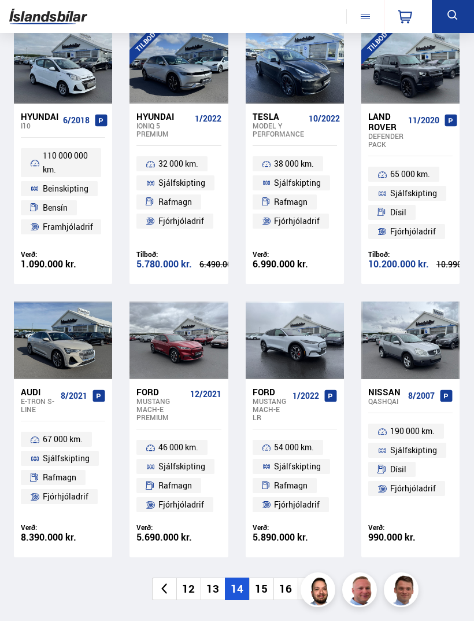
scroll to position [804, 0]
click at [259, 582] on li "15" at bounding box center [261, 589] width 24 height 23
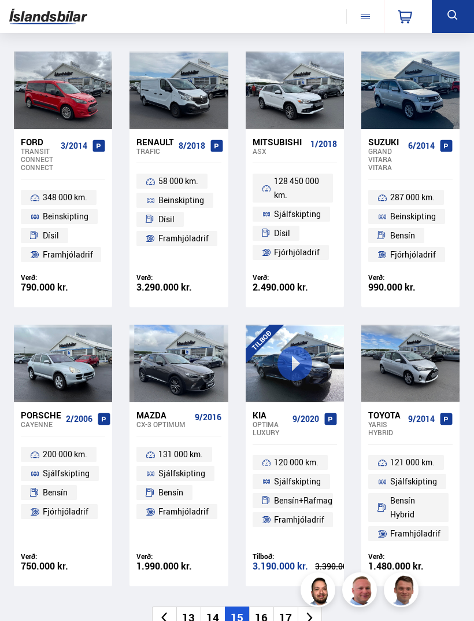
scroll to position [849, 0]
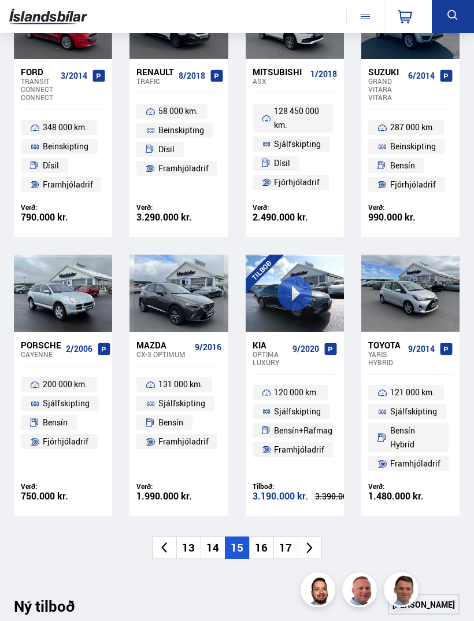
click at [261, 540] on li "16" at bounding box center [261, 547] width 24 height 23
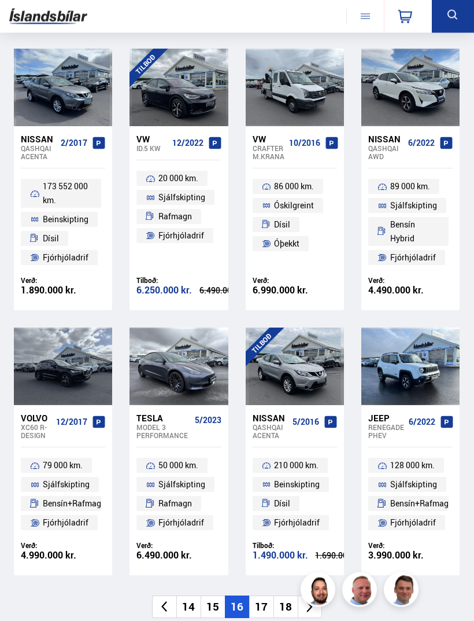
scroll to position [782, 0]
click at [263, 604] on li "17" at bounding box center [261, 606] width 24 height 23
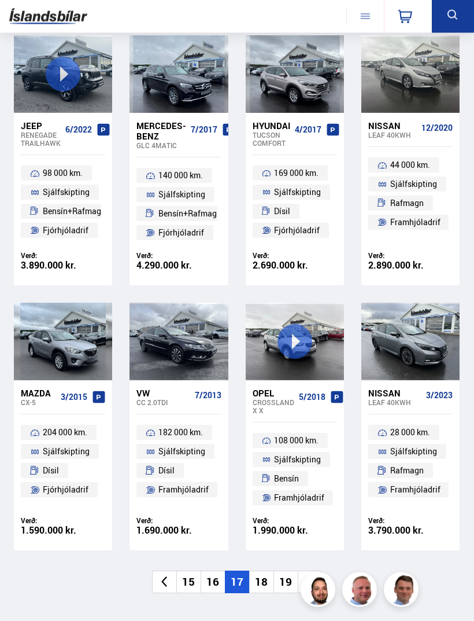
scroll to position [798, 0]
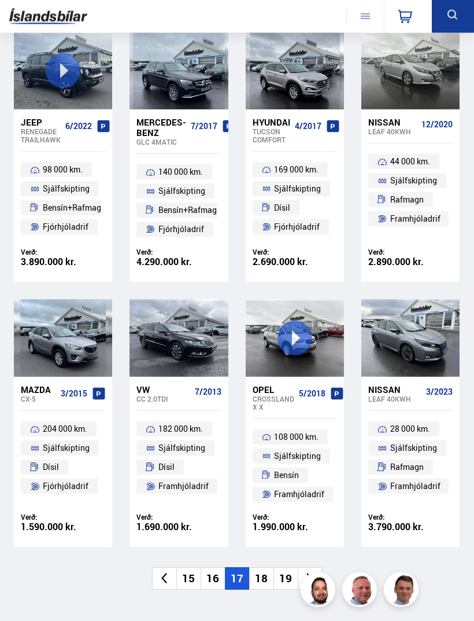
click at [263, 579] on li "18" at bounding box center [261, 578] width 24 height 23
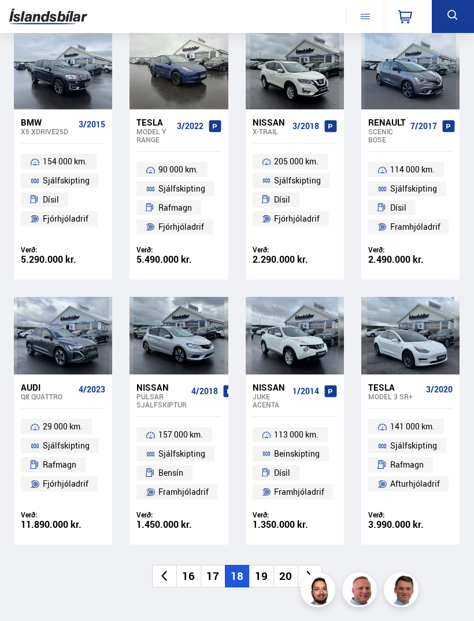
click at [262, 573] on li "19" at bounding box center [261, 575] width 24 height 23
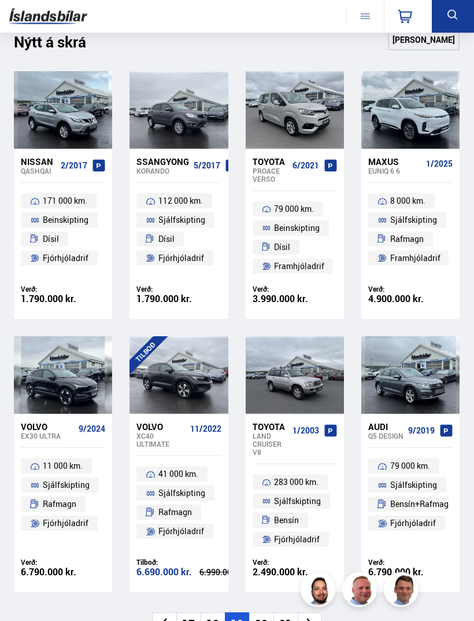
scroll to position [760, 0]
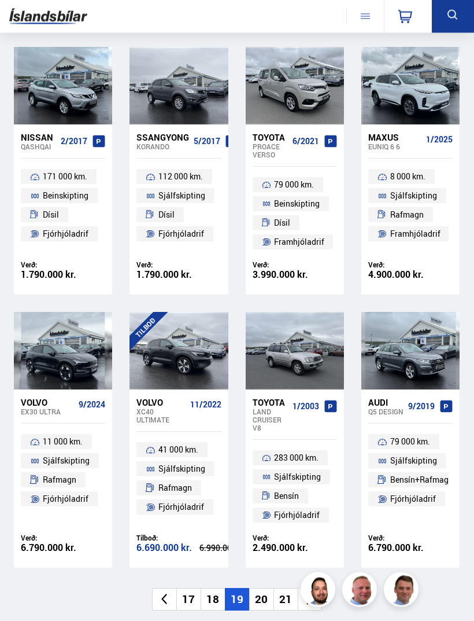
click at [261, 591] on li "20" at bounding box center [261, 599] width 24 height 23
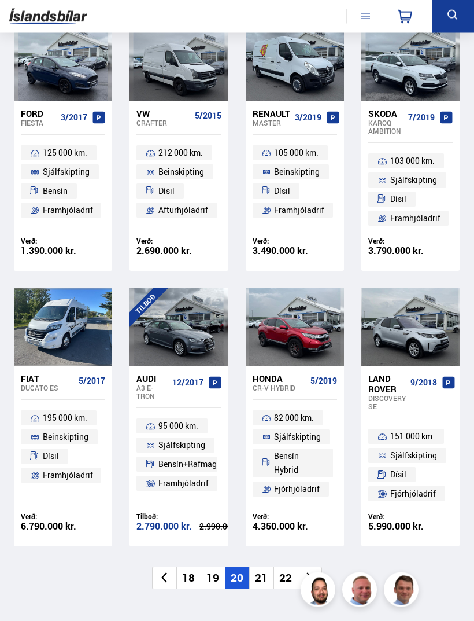
scroll to position [809, 0]
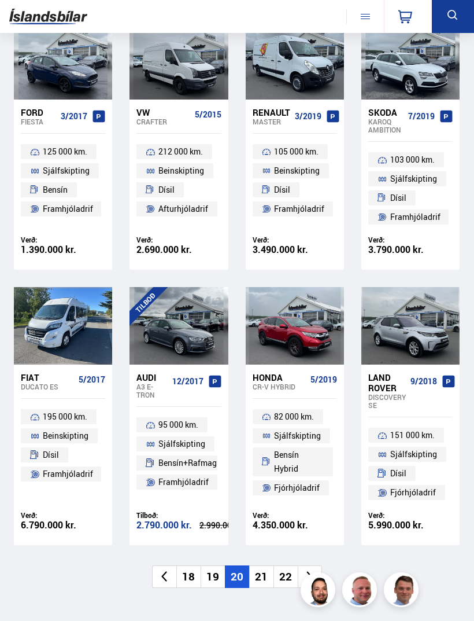
click at [270, 573] on li "21" at bounding box center [261, 576] width 24 height 23
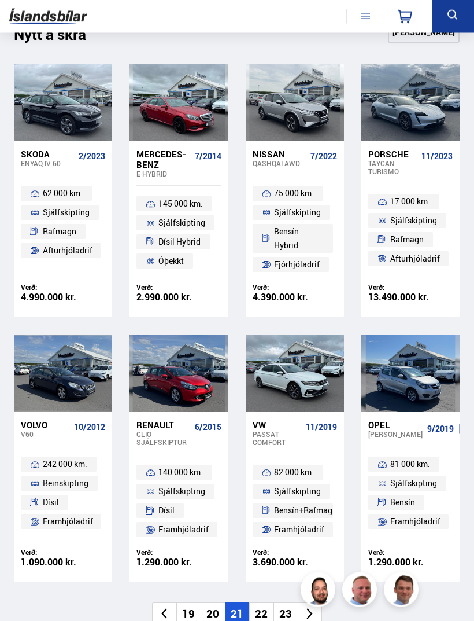
scroll to position [768, 0]
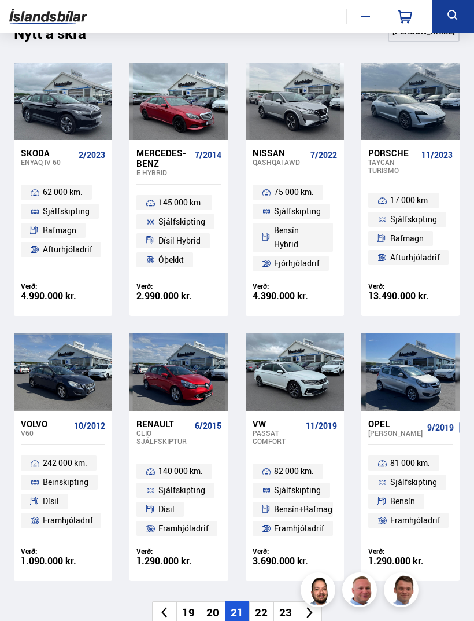
click at [265, 603] on li "22" at bounding box center [261, 612] width 24 height 23
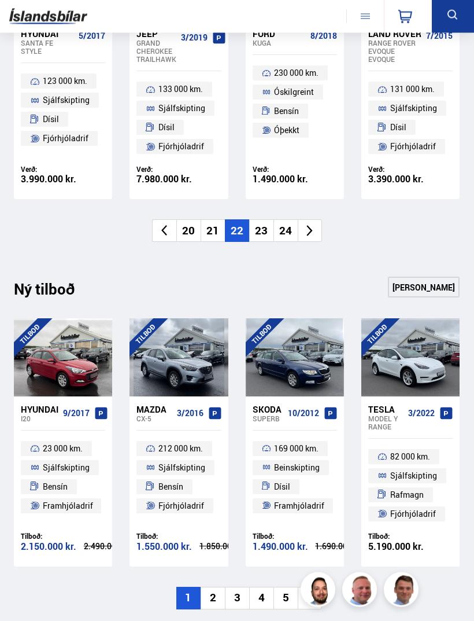
scroll to position [1145, 0]
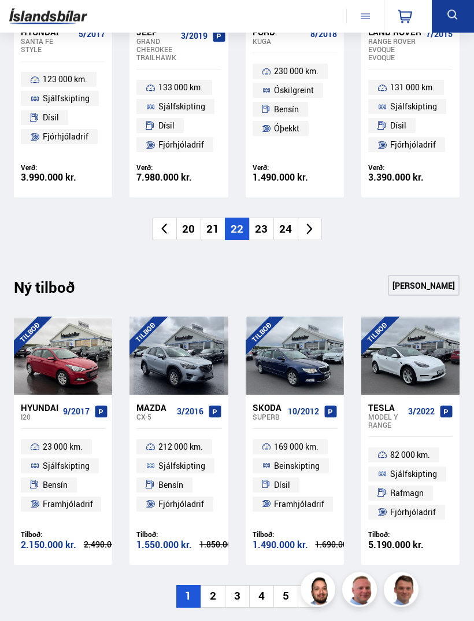
click at [220, 586] on li "2" at bounding box center [213, 596] width 24 height 23
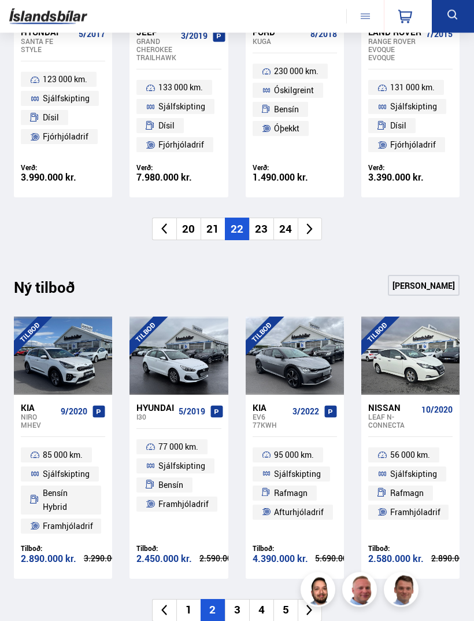
scroll to position [1146, 0]
click at [238, 600] on li "3" at bounding box center [237, 610] width 24 height 23
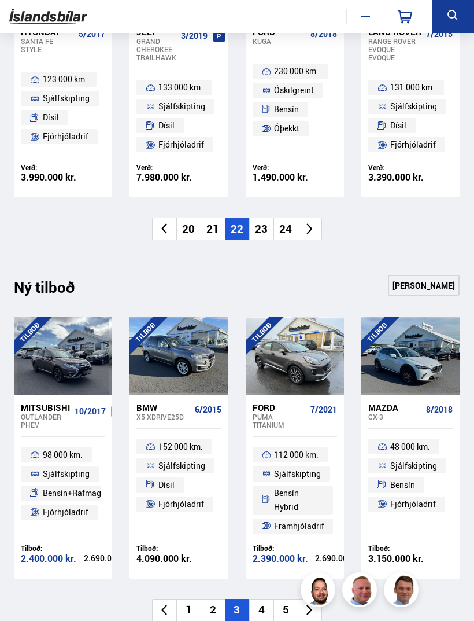
click at [259, 599] on li "4" at bounding box center [261, 610] width 24 height 23
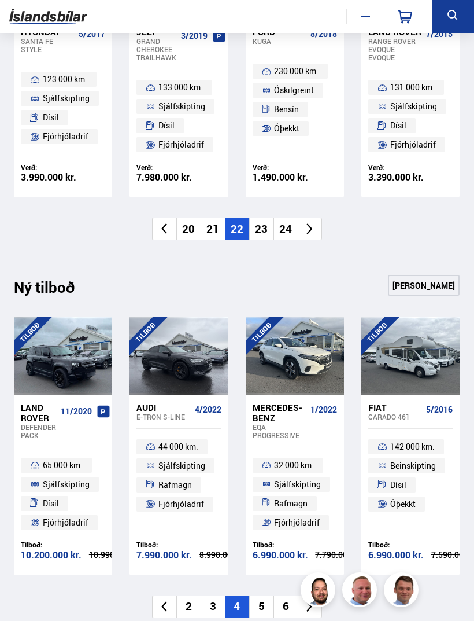
click at [265, 599] on li "5" at bounding box center [261, 606] width 24 height 23
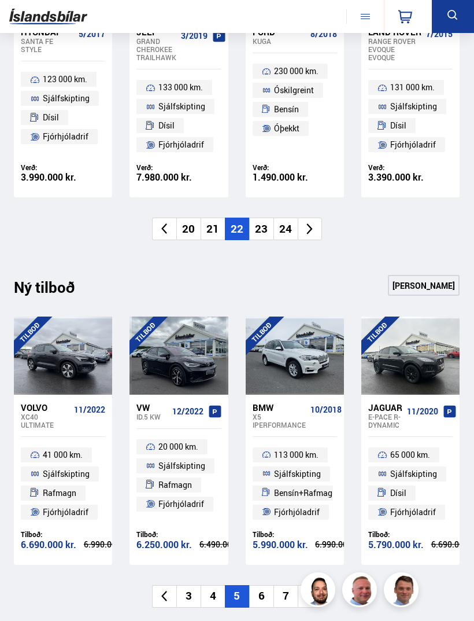
click at [267, 586] on li "6" at bounding box center [261, 596] width 24 height 23
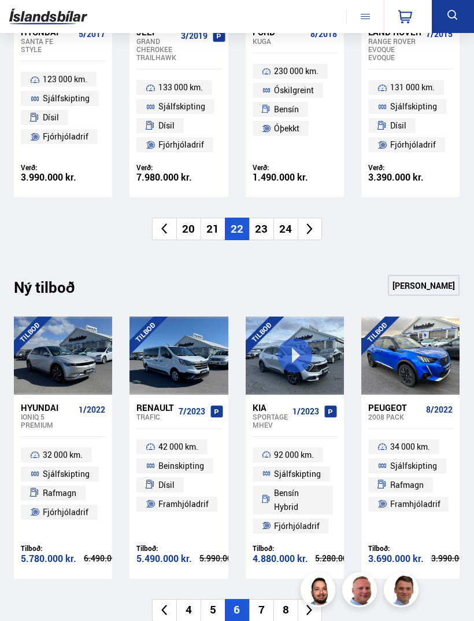
click at [262, 599] on li "7" at bounding box center [261, 610] width 24 height 23
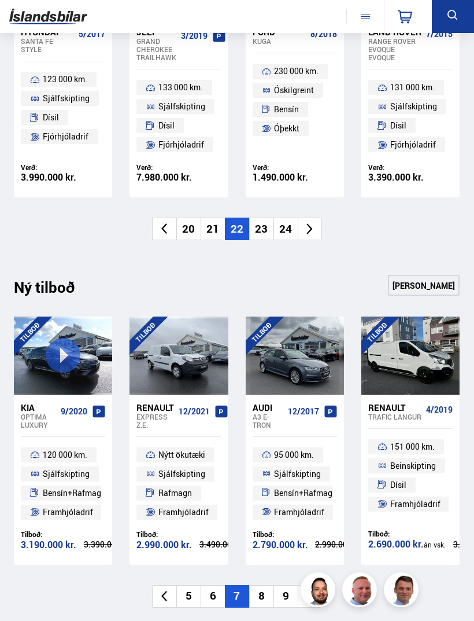
click at [264, 589] on li "8" at bounding box center [261, 596] width 24 height 23
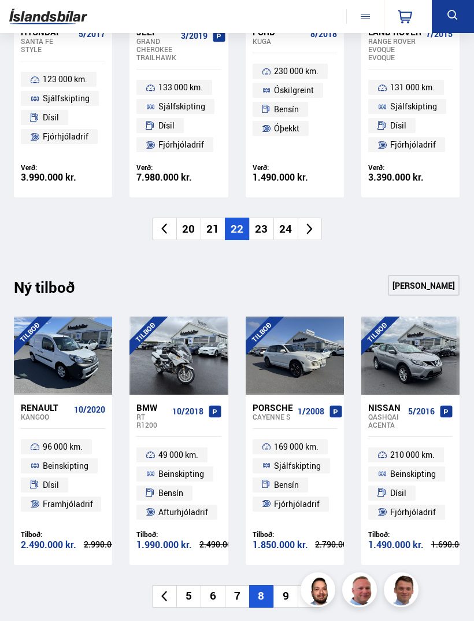
click at [285, 589] on li "9" at bounding box center [286, 596] width 24 height 23
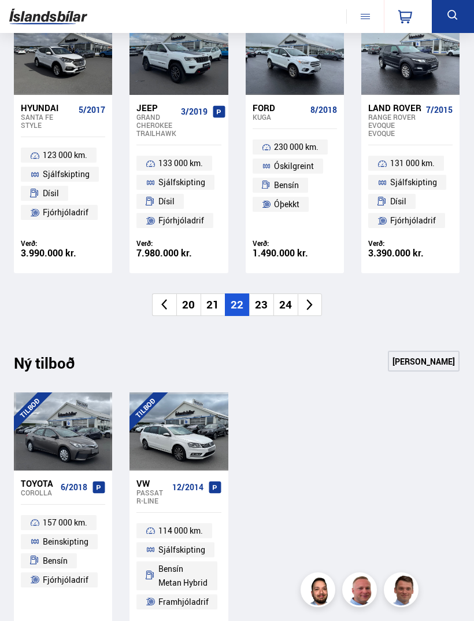
scroll to position [1069, 0]
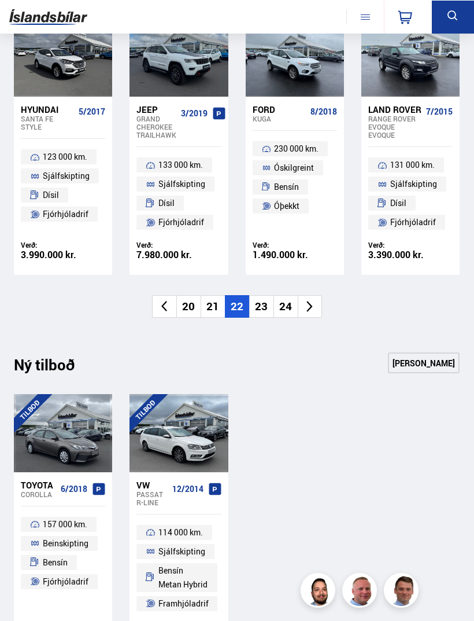
click at [163, 301] on icon at bounding box center [164, 306] width 6 height 11
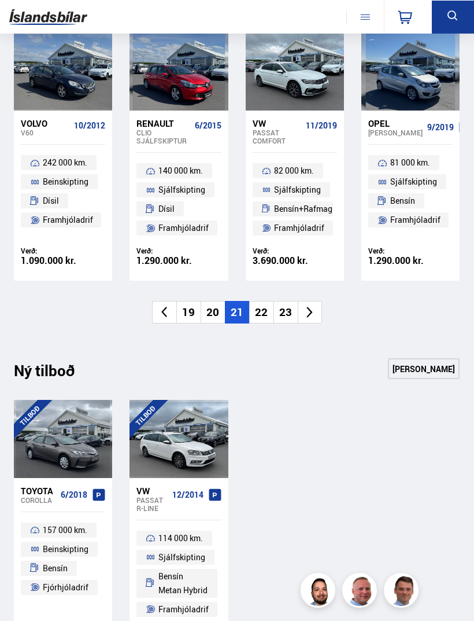
click at [161, 305] on icon at bounding box center [164, 311] width 13 height 13
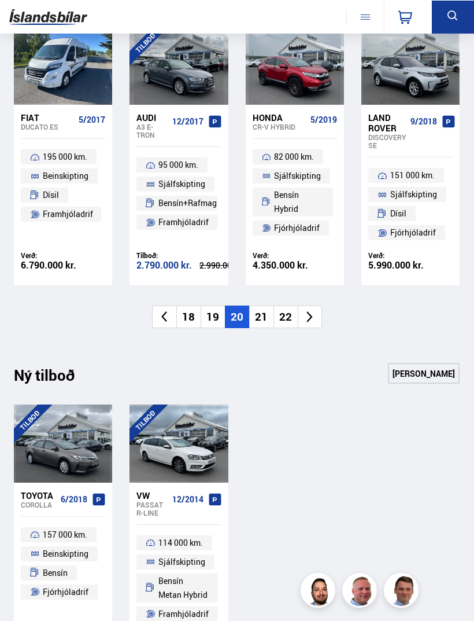
scroll to position [1068, 0]
click at [171, 305] on li at bounding box center [164, 316] width 24 height 23
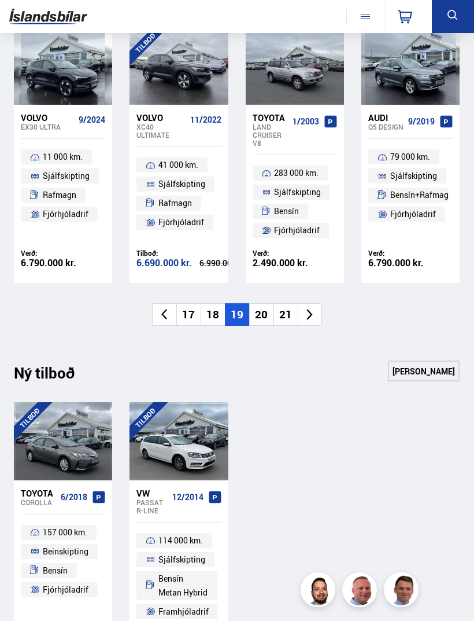
click at [162, 308] on icon at bounding box center [164, 314] width 13 height 13
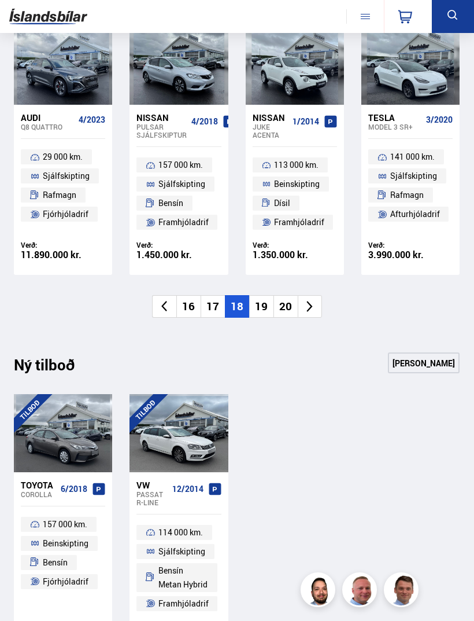
click at [159, 308] on li at bounding box center [164, 306] width 24 height 23
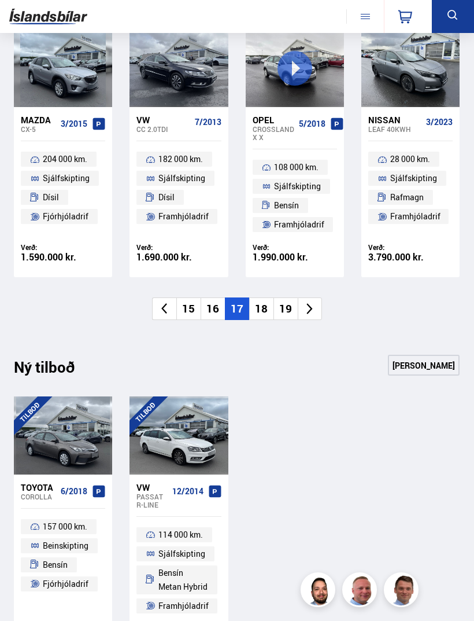
click at [164, 304] on icon at bounding box center [164, 309] width 6 height 11
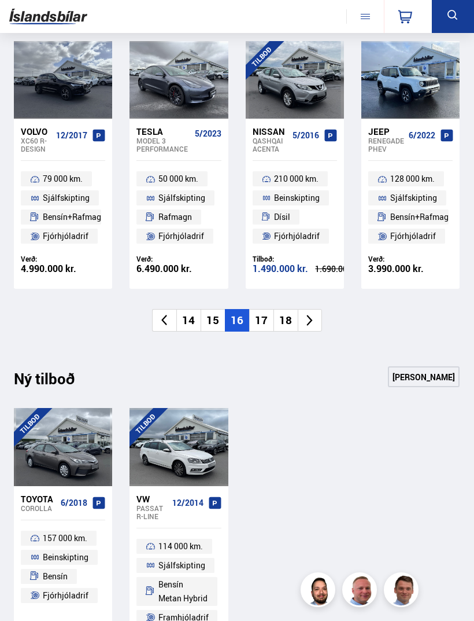
click at [163, 309] on li at bounding box center [164, 320] width 24 height 23
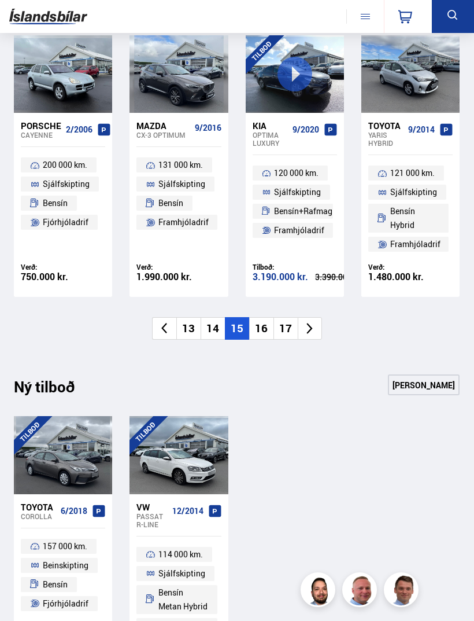
click at [160, 331] on li at bounding box center [164, 328] width 24 height 23
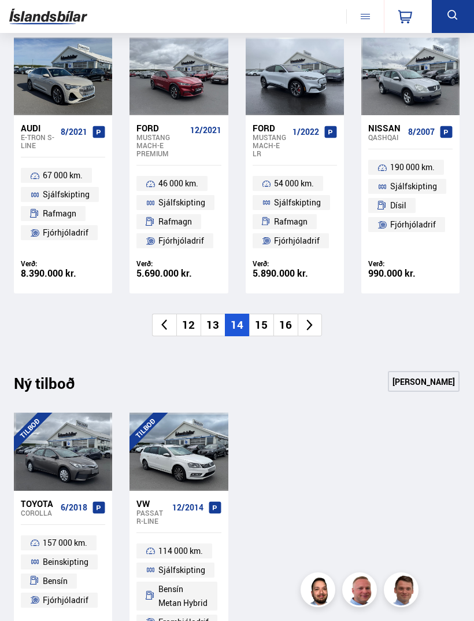
click at [168, 320] on icon at bounding box center [164, 324] width 13 height 13
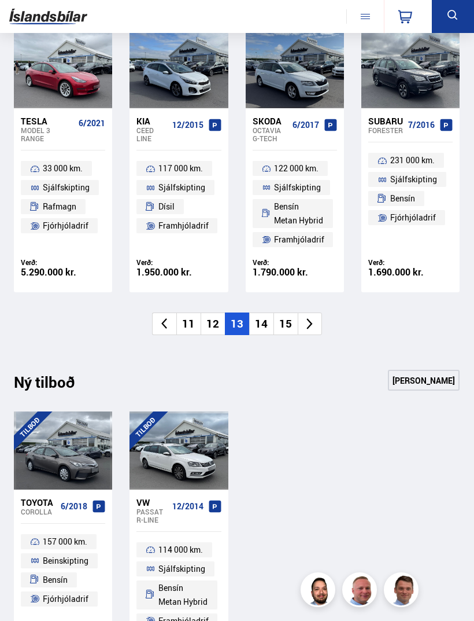
click at [163, 319] on icon at bounding box center [164, 324] width 6 height 11
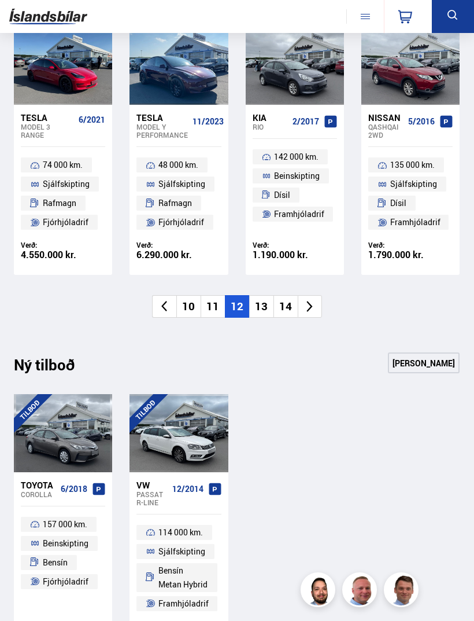
click at [169, 300] on icon at bounding box center [164, 306] width 13 height 13
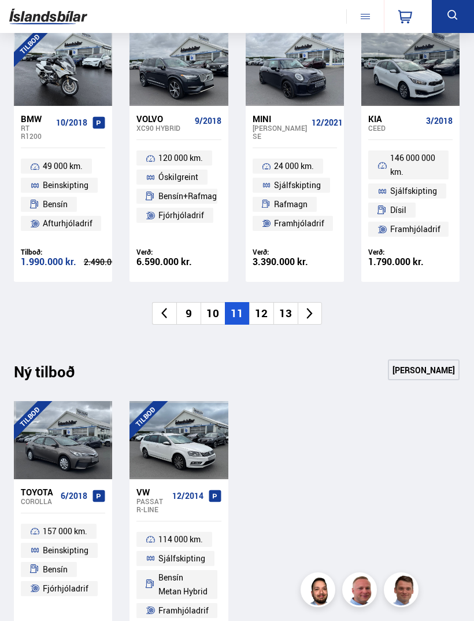
click at [168, 309] on icon at bounding box center [164, 313] width 13 height 13
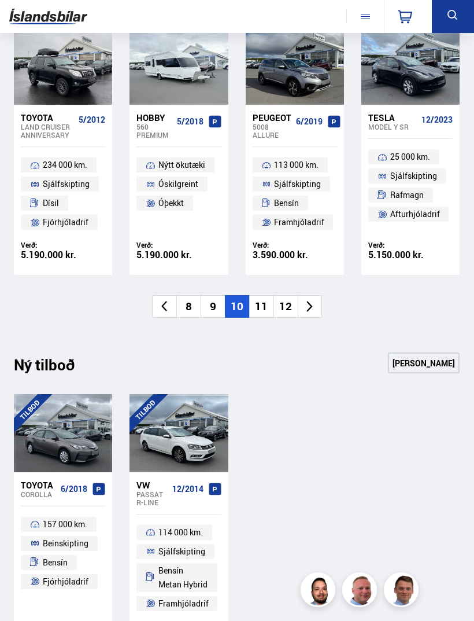
click at [163, 303] on icon at bounding box center [164, 306] width 13 height 13
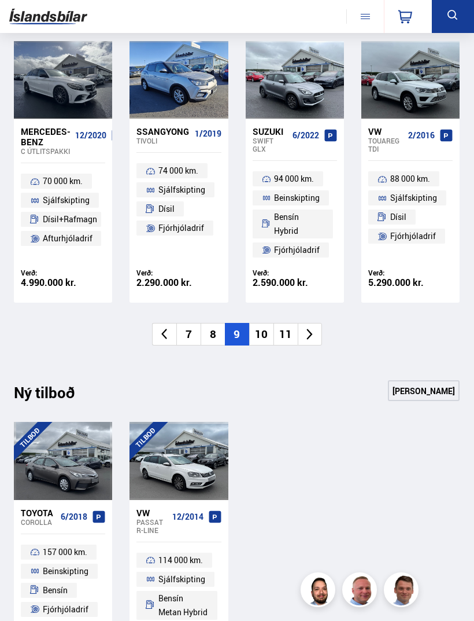
click at [187, 323] on li "7" at bounding box center [188, 334] width 24 height 23
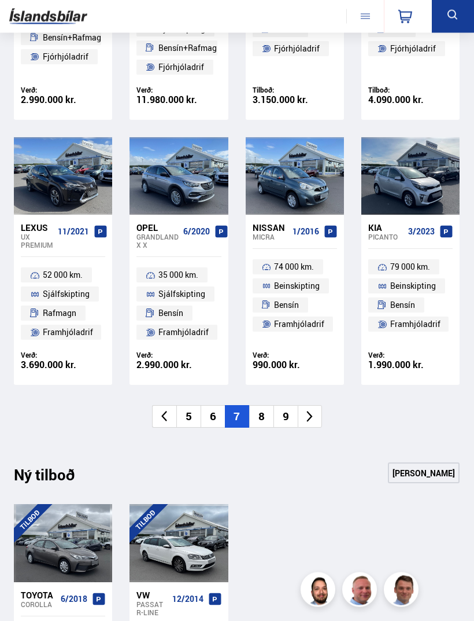
scroll to position [913, 0]
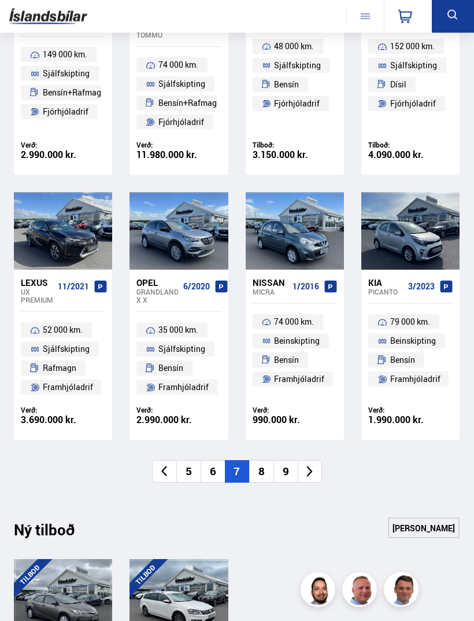
click at [79, 270] on div "Lexus UX PREMIUM 11/2021" at bounding box center [63, 291] width 84 height 42
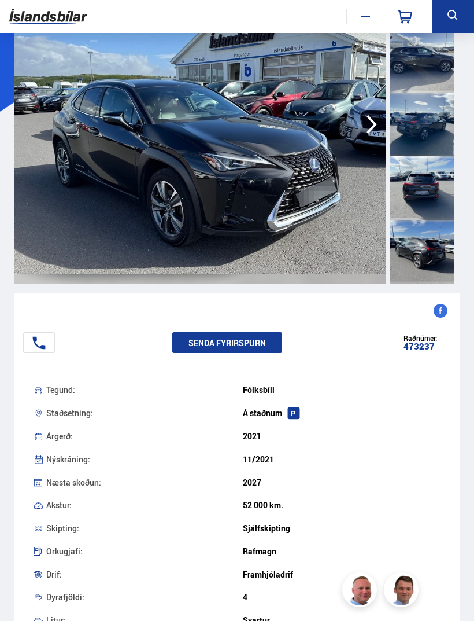
scroll to position [114, 0]
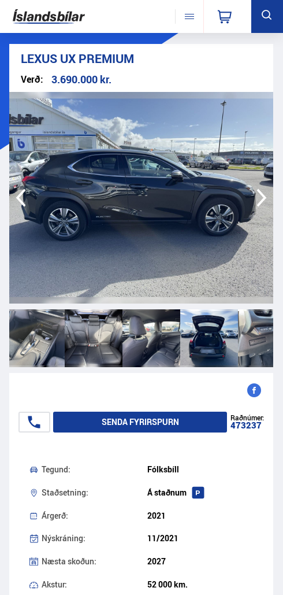
scroll to position [0, 939]
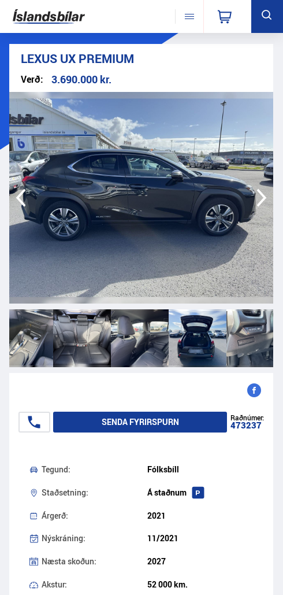
click at [226, 336] on div at bounding box center [198, 338] width 58 height 58
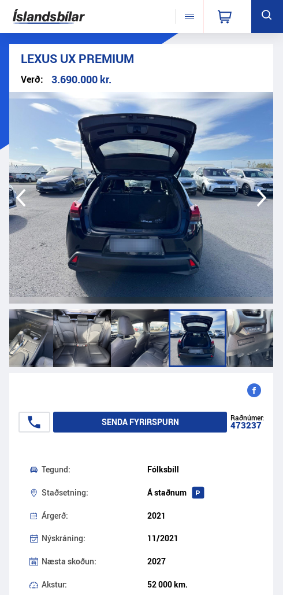
click at [259, 332] on div at bounding box center [256, 338] width 58 height 58
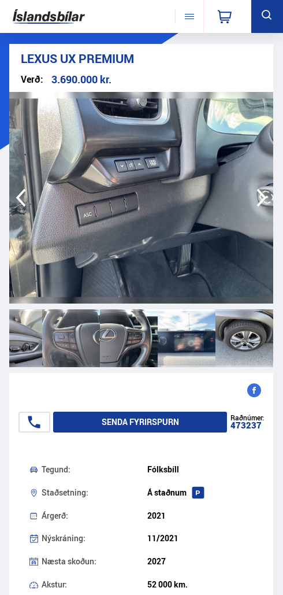
scroll to position [0, 1297]
click at [190, 349] on div at bounding box center [187, 338] width 58 height 58
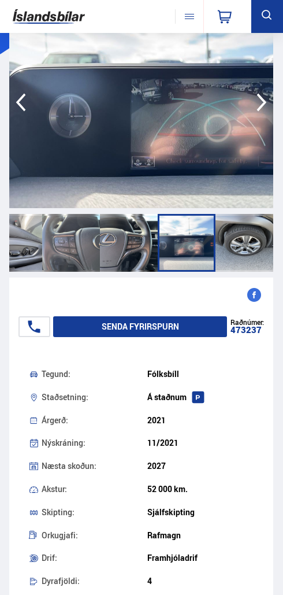
scroll to position [0, 0]
